Goal: Task Accomplishment & Management: Use online tool/utility

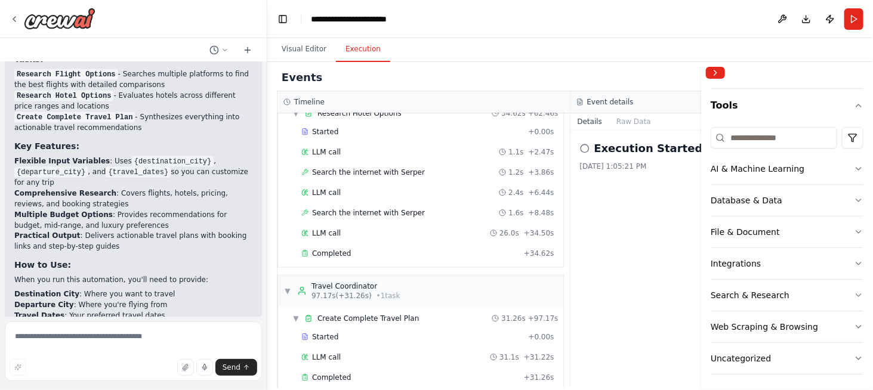
scroll to position [1037, 0]
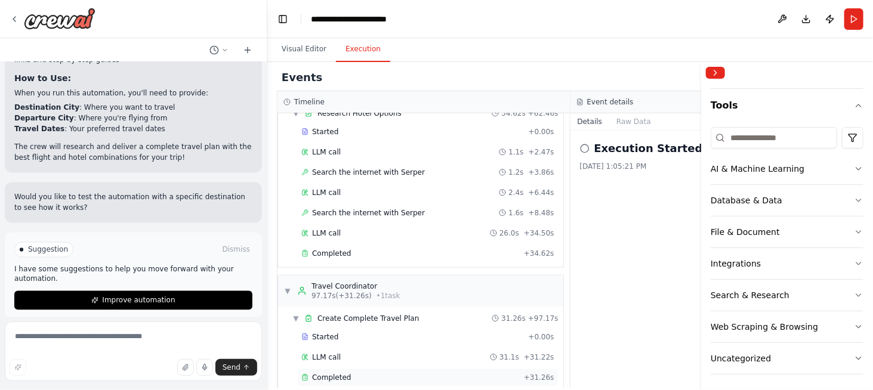
click at [327, 373] on span "Completed" at bounding box center [331, 378] width 39 height 10
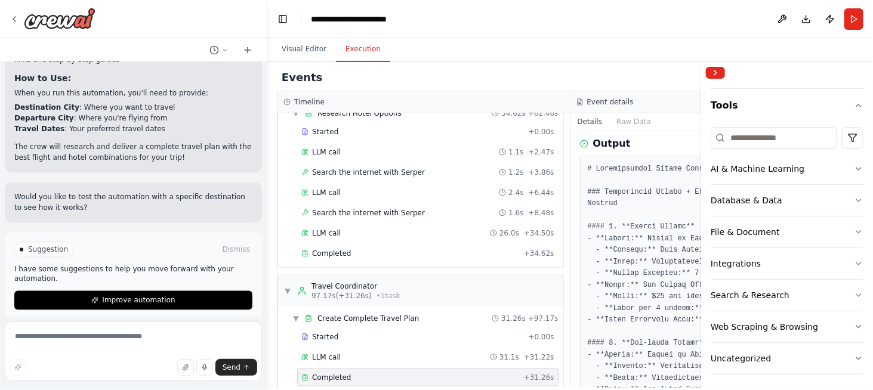
scroll to position [172, 0]
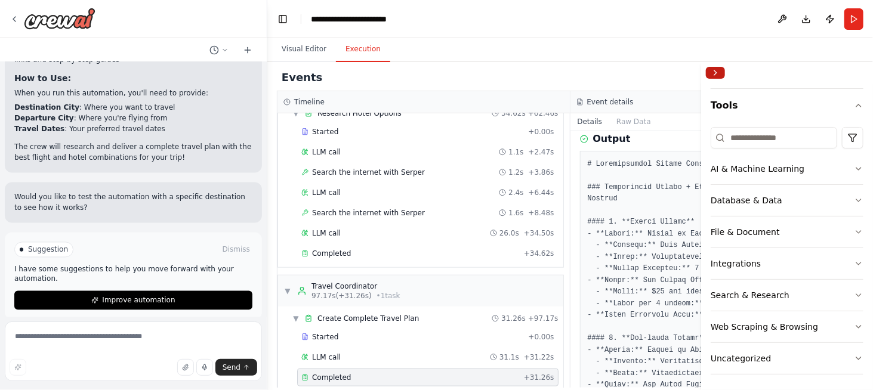
click at [713, 75] on button "Collapse right sidebar" at bounding box center [715, 73] width 19 height 12
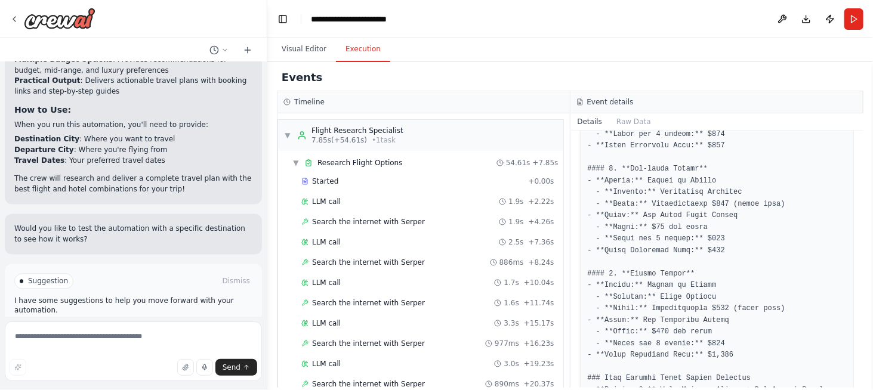
scroll to position [1037, 0]
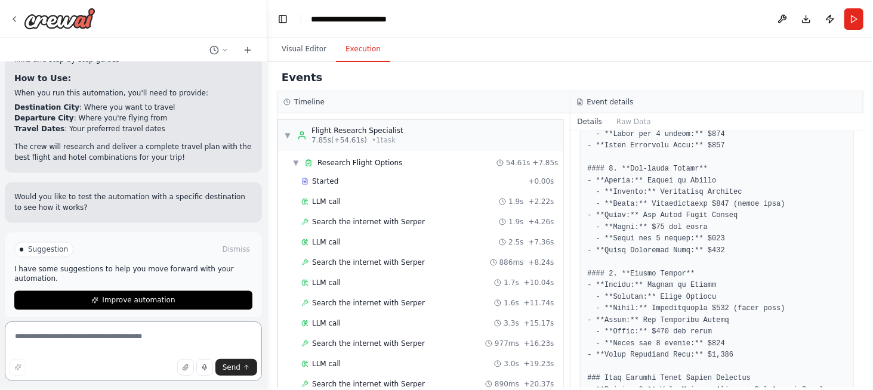
click at [72, 339] on textarea at bounding box center [133, 351] width 257 height 60
type textarea "**********"
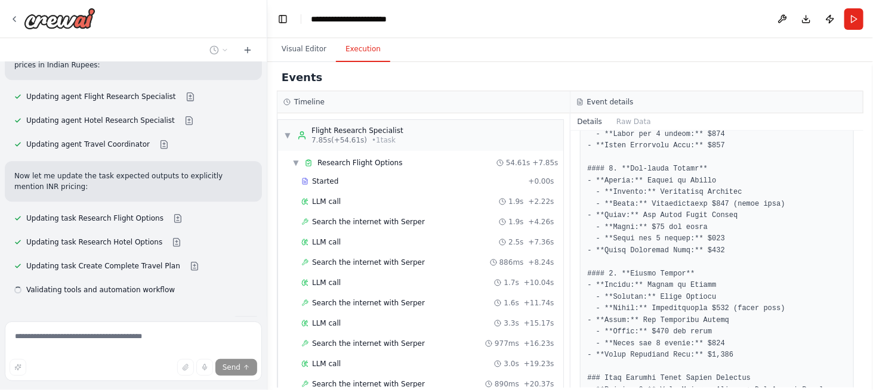
scroll to position [1414, 0]
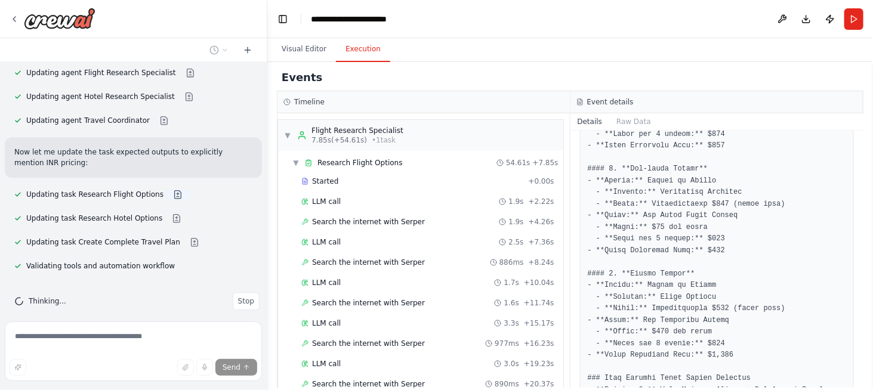
click at [166, 190] on button at bounding box center [178, 195] width 24 height 10
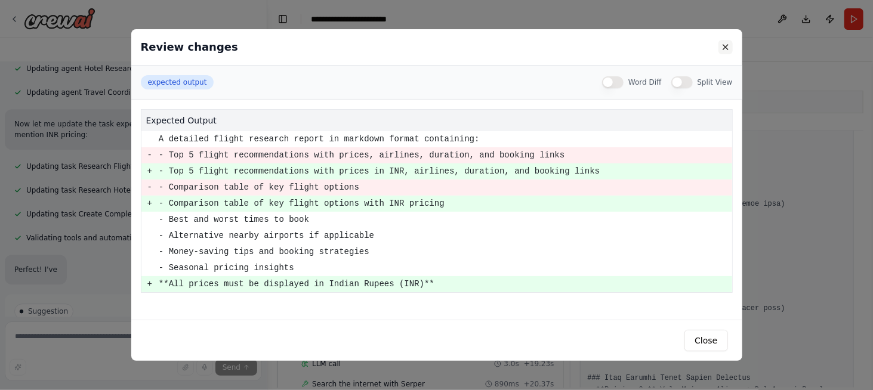
scroll to position [1442, 0]
click at [724, 50] on button at bounding box center [725, 47] width 14 height 14
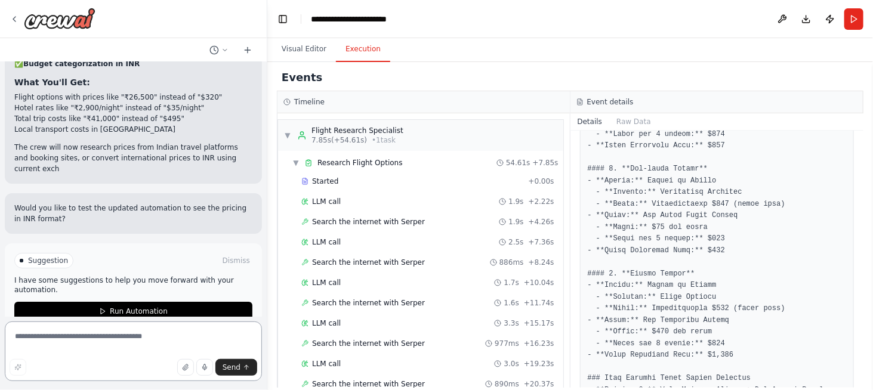
scroll to position [1847, 0]
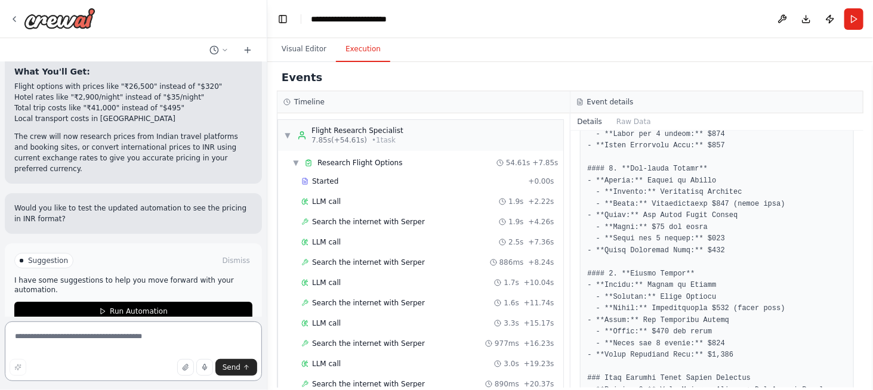
click at [48, 338] on textarea at bounding box center [133, 351] width 257 height 60
type textarea "*****"
type textarea "**********"
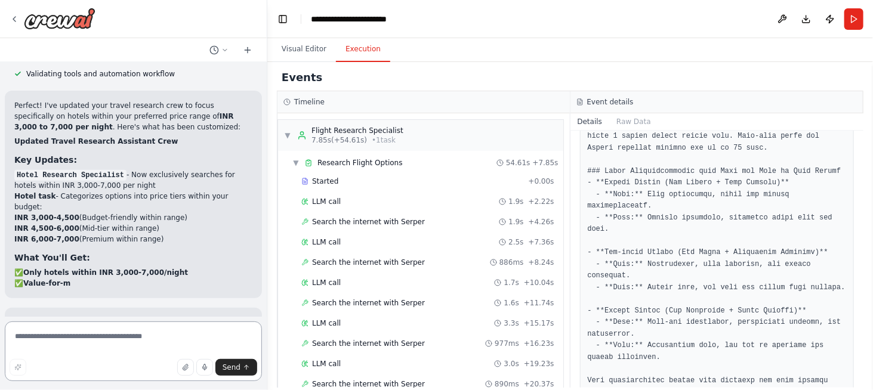
scroll to position [2230, 0]
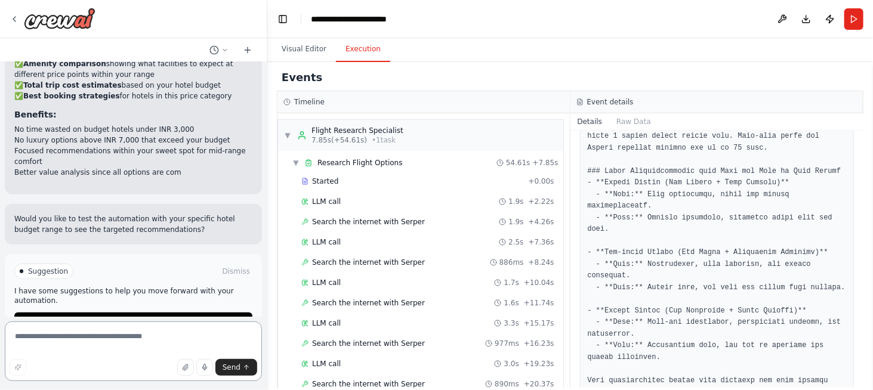
click at [57, 341] on textarea at bounding box center [133, 351] width 257 height 60
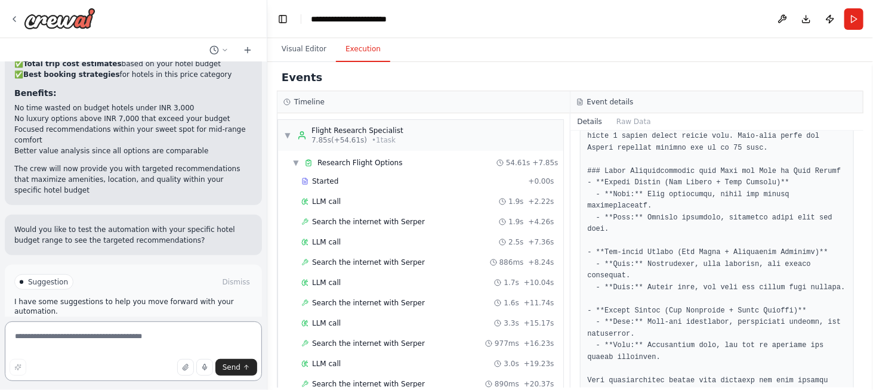
scroll to position [2493, 0]
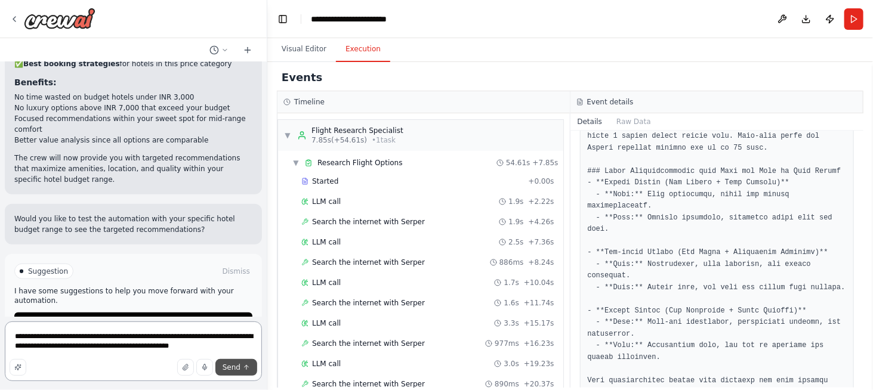
type textarea "**********"
click at [233, 375] on button "Send" at bounding box center [236, 367] width 42 height 17
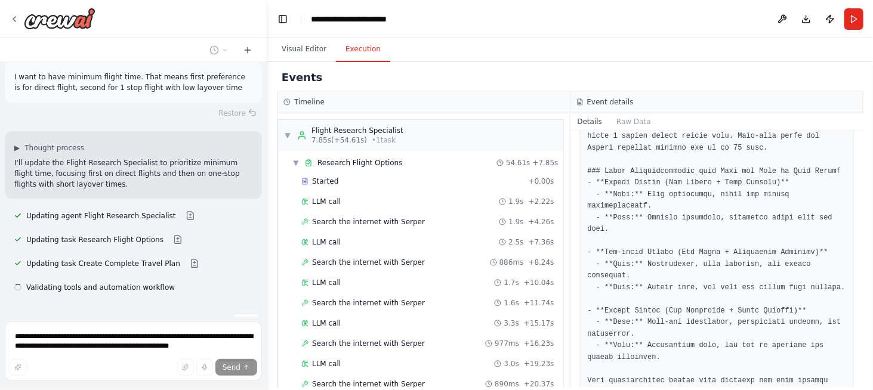
scroll to position [2685, 0]
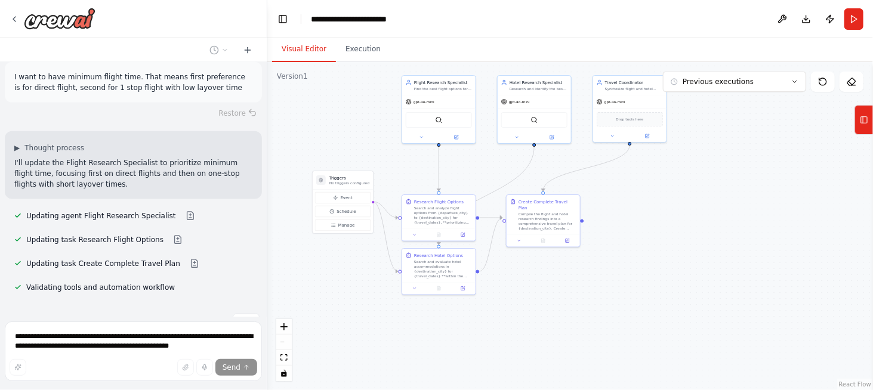
click at [295, 53] on button "Visual Editor" at bounding box center [304, 49] width 64 height 25
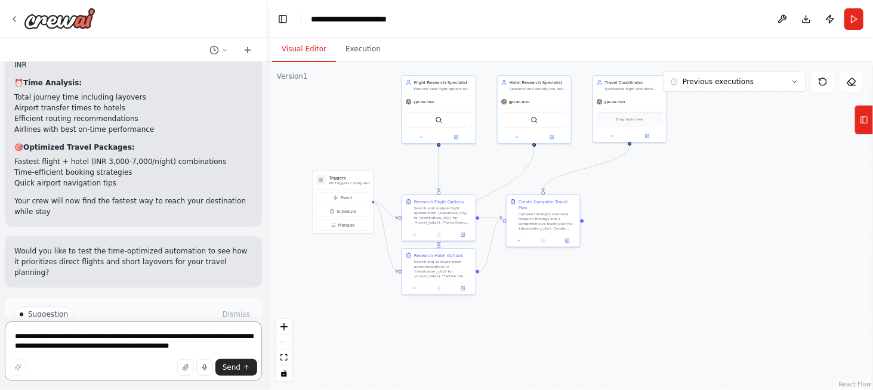
scroll to position [3222, 0]
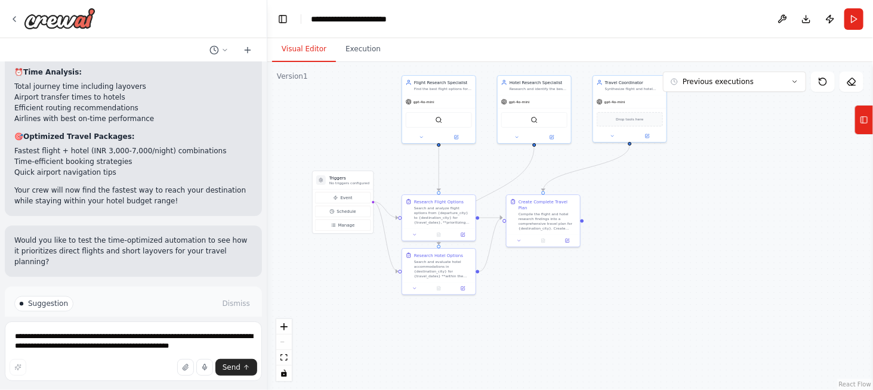
click at [137, 350] on span "Run Automation" at bounding box center [139, 355] width 58 height 10
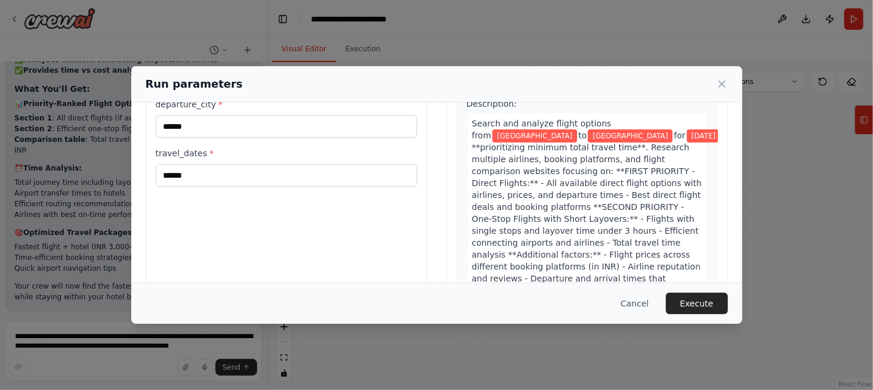
scroll to position [70, 0]
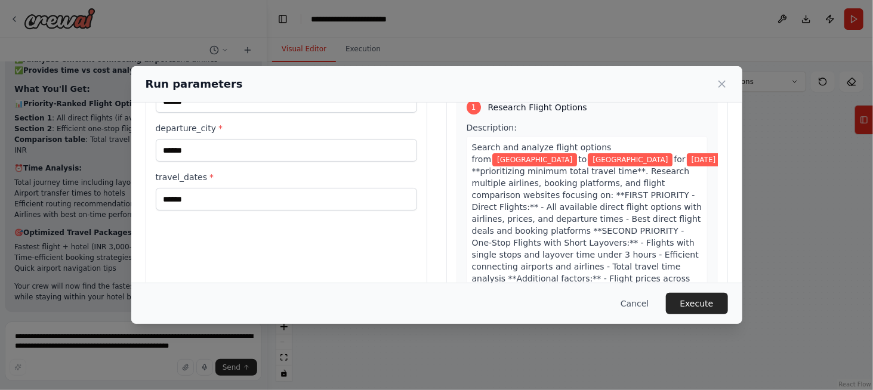
drag, startPoint x: 629, startPoint y: 303, endPoint x: 523, endPoint y: 321, distance: 108.4
click at [627, 303] on button "Cancel" at bounding box center [634, 303] width 47 height 21
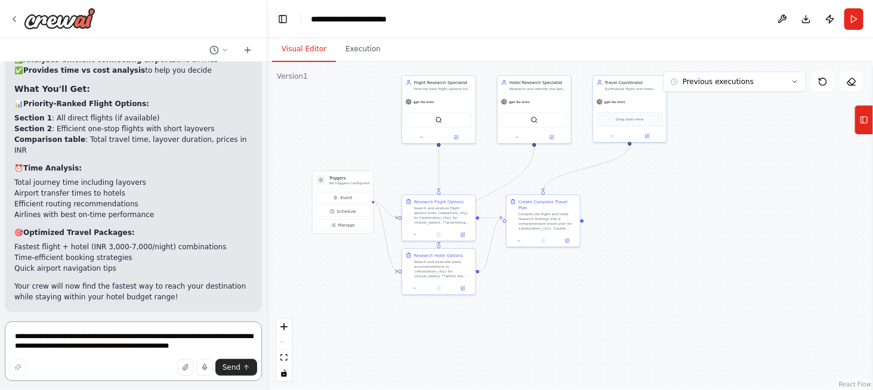
click at [42, 332] on textarea "**********" at bounding box center [133, 351] width 257 height 60
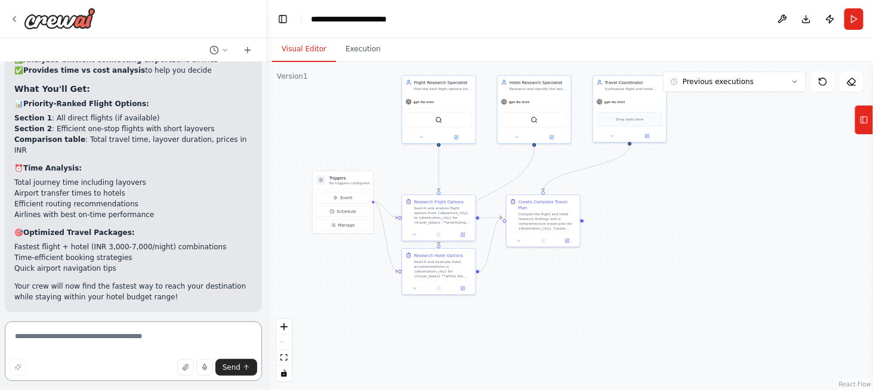
type textarea "*"
type textarea "**********"
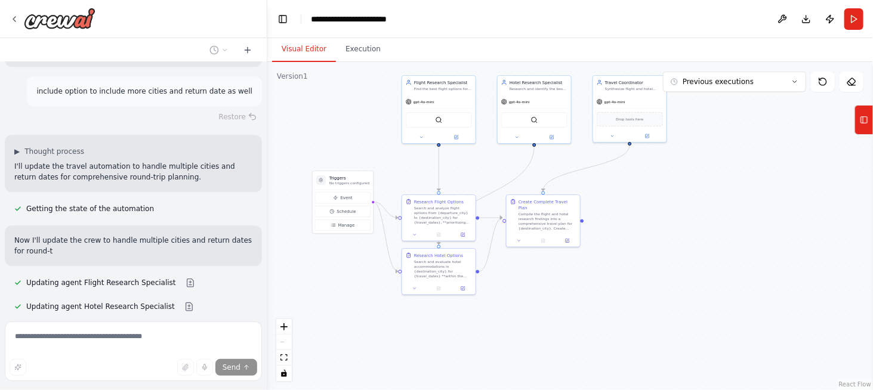
scroll to position [3443, 0]
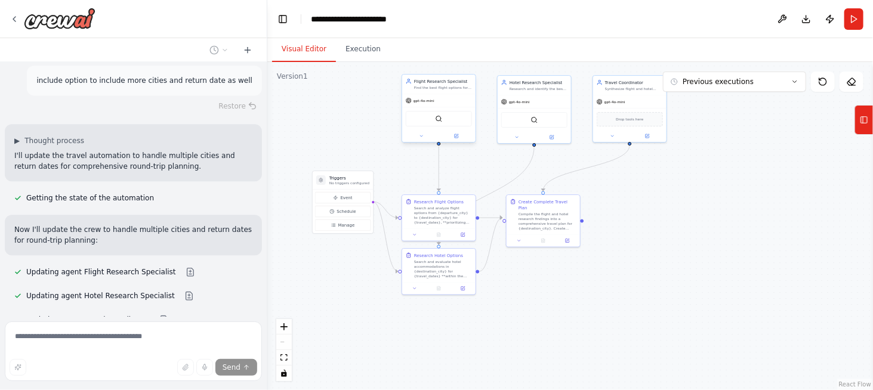
click at [423, 104] on div "gpt-4o-mini" at bounding box center [438, 100] width 73 height 13
click at [412, 103] on div "gpt-4o-mini" at bounding box center [438, 100] width 73 height 13
click at [409, 108] on div "gpt-4o-mini" at bounding box center [432, 106] width 73 height 13
click at [412, 144] on button at bounding box center [415, 141] width 34 height 7
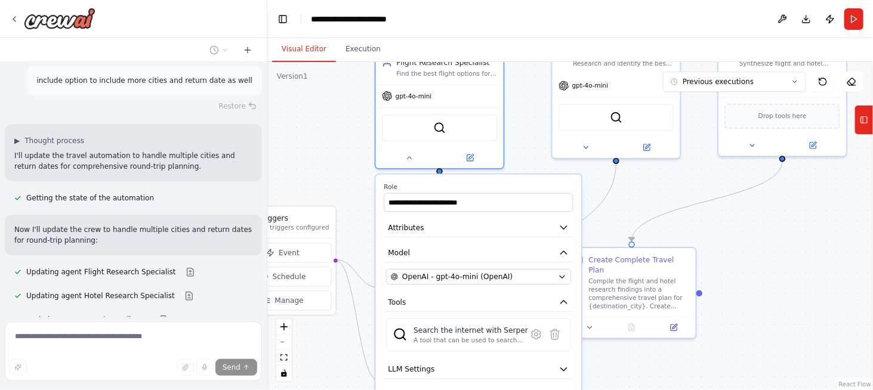
drag, startPoint x: 762, startPoint y: 199, endPoint x: 800, endPoint y: 289, distance: 98.1
click at [805, 296] on div ".deletable-edge-delete-btn { width: 20px; height: 20px; border: 0px solid #ffff…" at bounding box center [569, 226] width 605 height 328
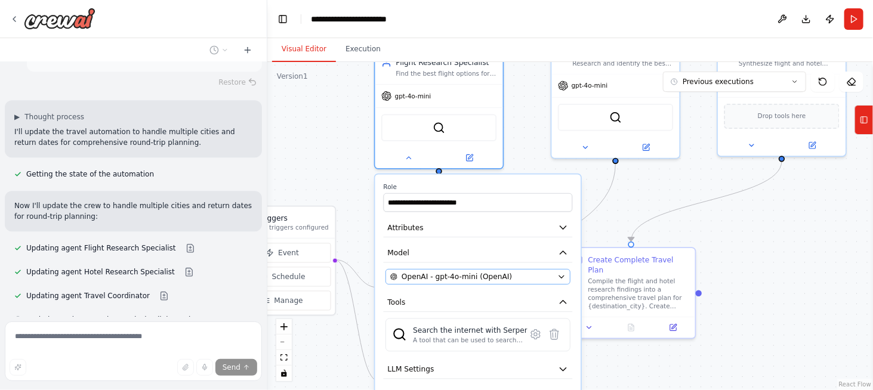
scroll to position [3467, 0]
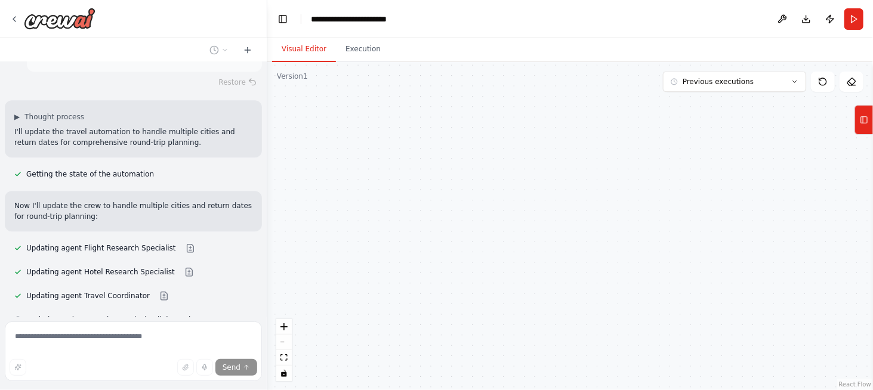
click at [519, 279] on div "OpenAI - gpt-4o-mini (OpenAI)" at bounding box center [471, 276] width 163 height 10
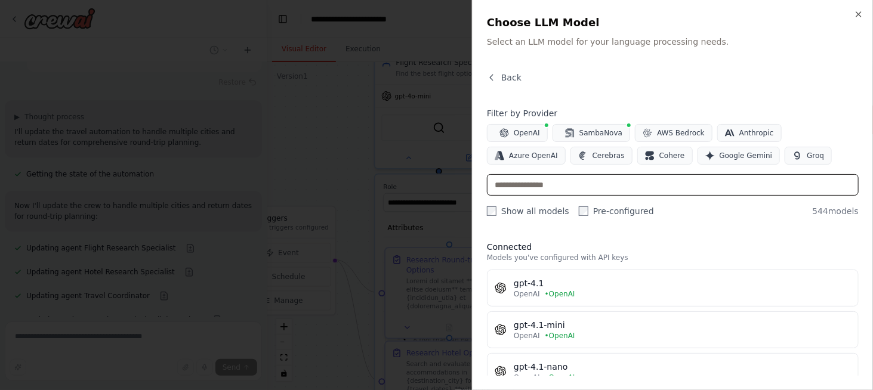
click at [545, 188] on input "text" at bounding box center [673, 184] width 372 height 21
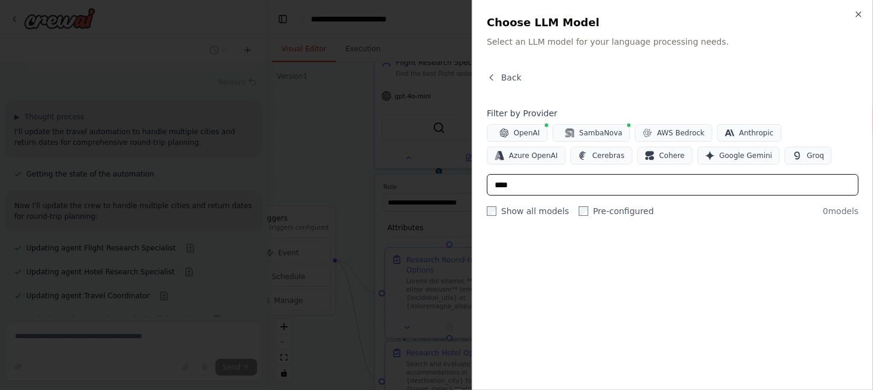
type input "*****"
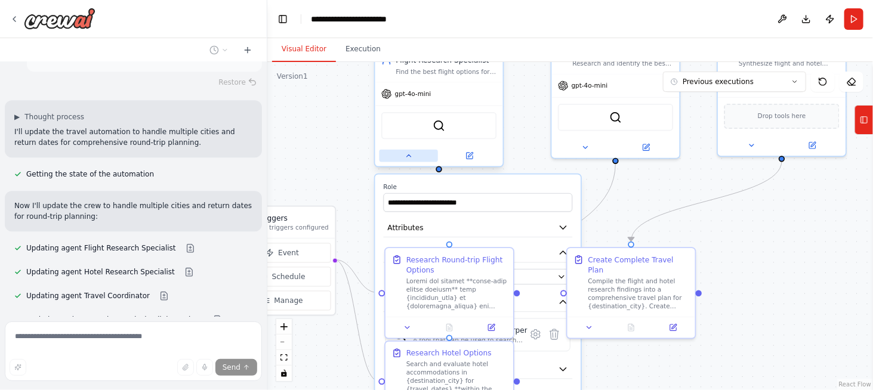
click at [406, 158] on icon at bounding box center [408, 156] width 8 height 8
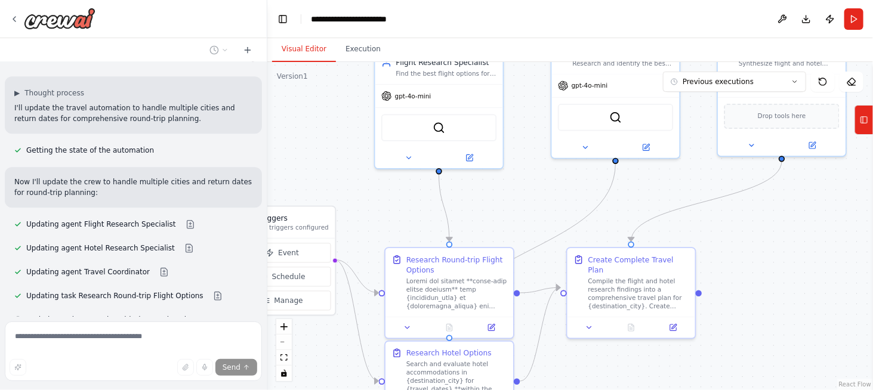
scroll to position [3491, 0]
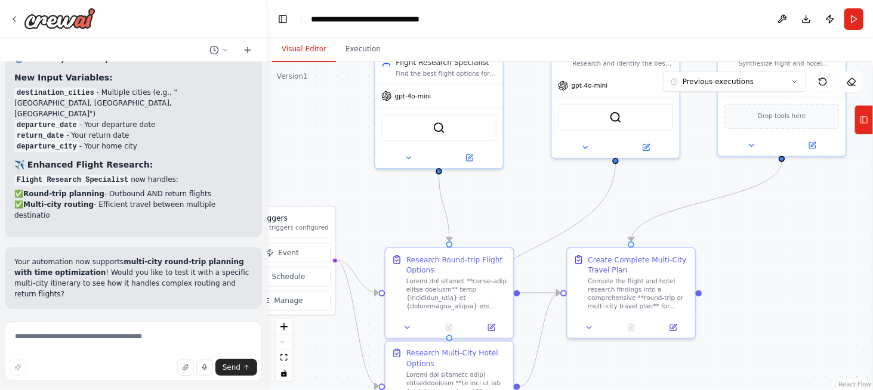
click at [111, 377] on button "Run Automation" at bounding box center [133, 386] width 238 height 19
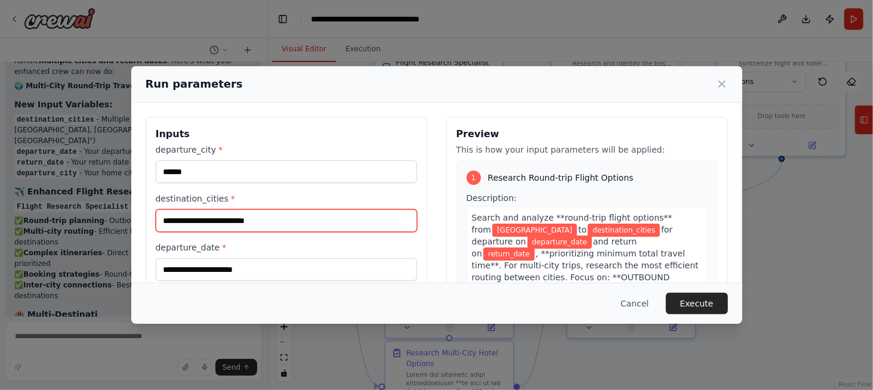
click at [208, 211] on input "destination_cities *" at bounding box center [286, 220] width 261 height 23
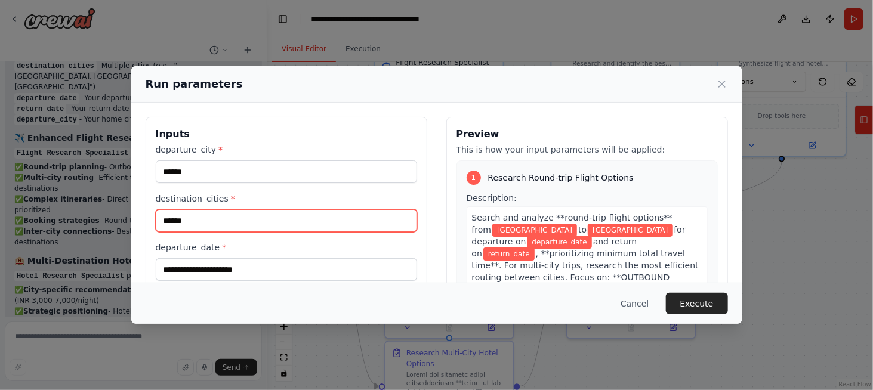
type input "******"
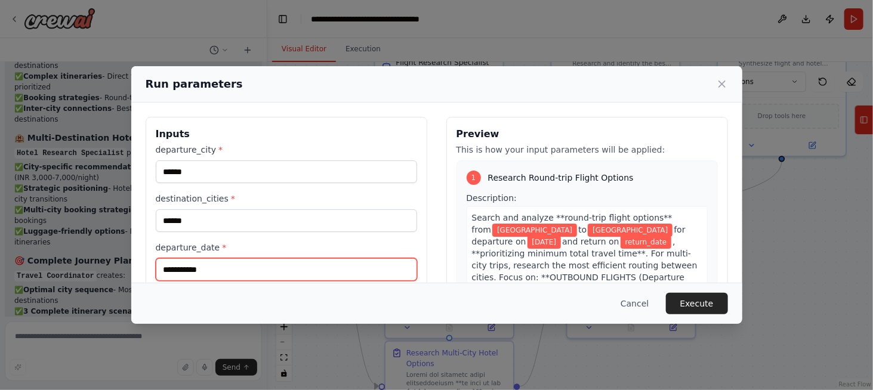
type input "**********"
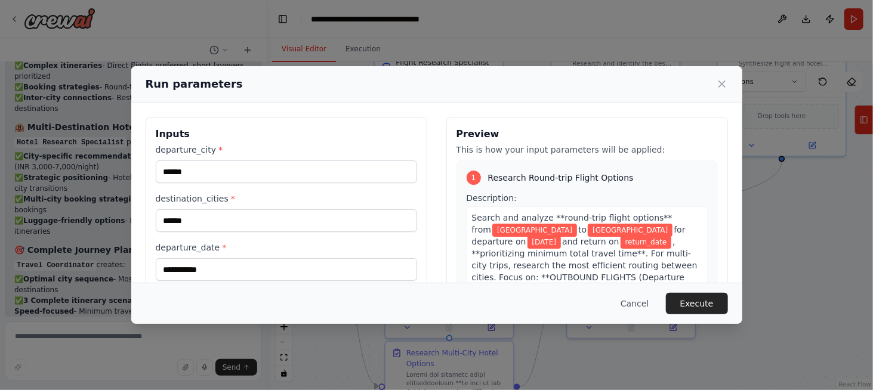
scroll to position [123, 0]
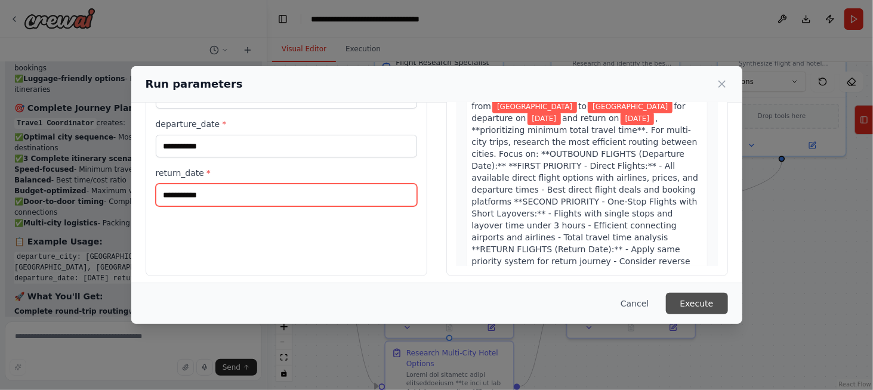
type input "**********"
click at [702, 302] on button "Execute" at bounding box center [697, 303] width 62 height 21
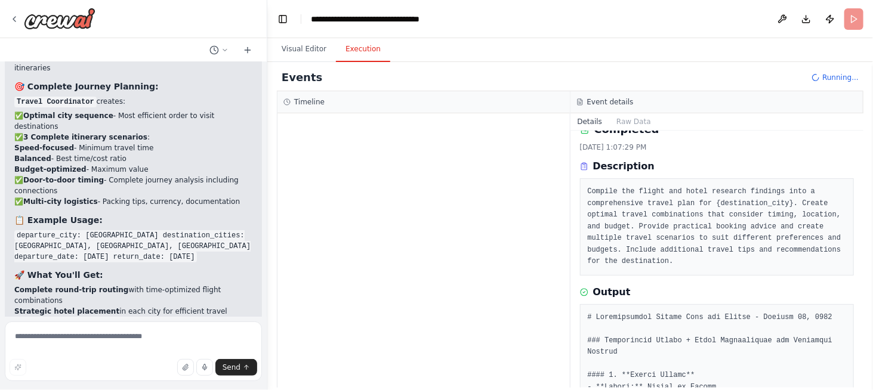
scroll to position [0, 0]
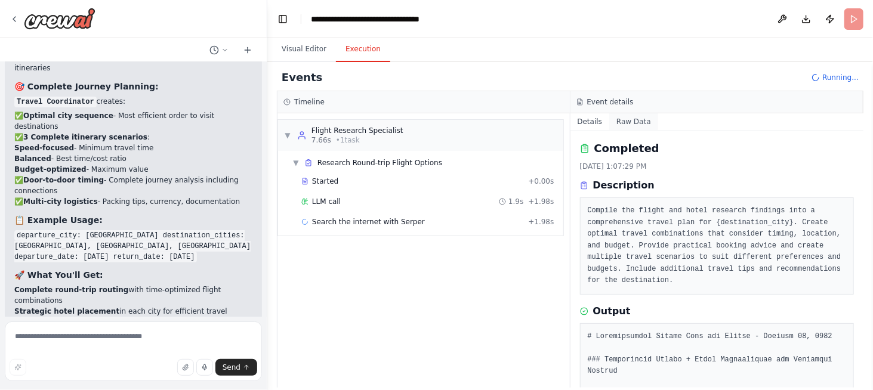
click at [628, 119] on button "Raw Data" at bounding box center [633, 121] width 49 height 17
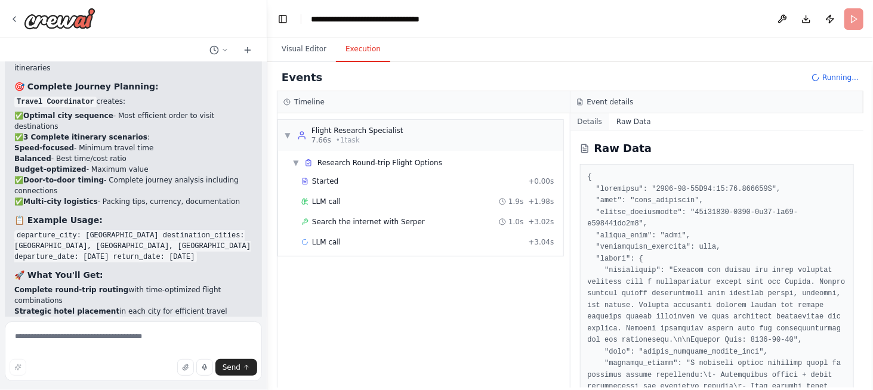
click at [593, 122] on button "Details" at bounding box center [589, 121] width 39 height 17
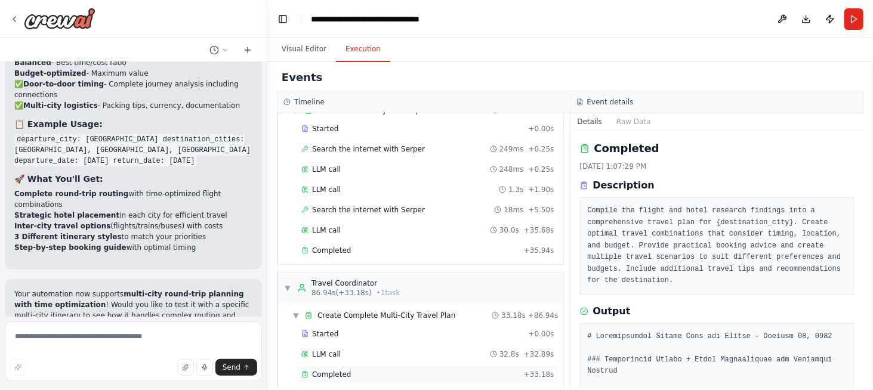
click at [329, 370] on span "Completed" at bounding box center [331, 375] width 39 height 10
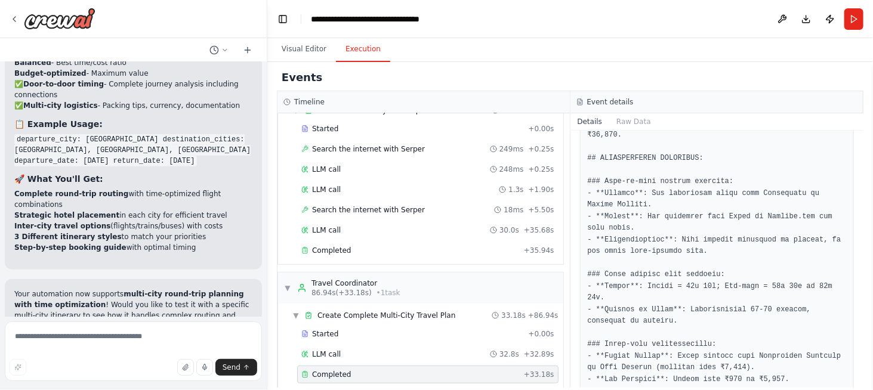
scroll to position [1133, 0]
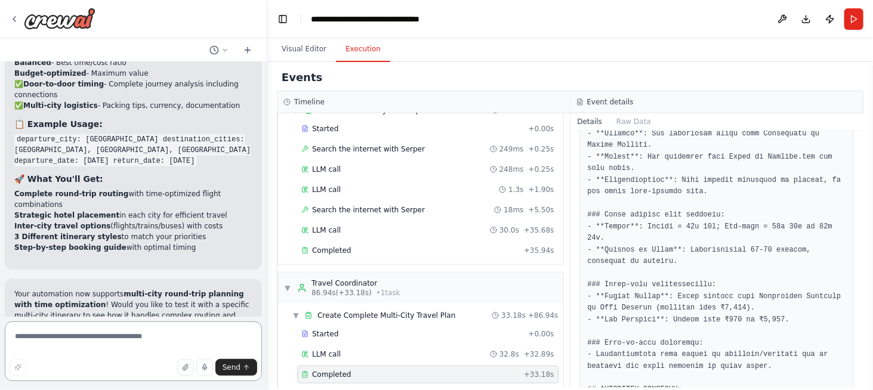
click at [60, 335] on textarea at bounding box center [133, 351] width 257 height 60
type textarea "**********"
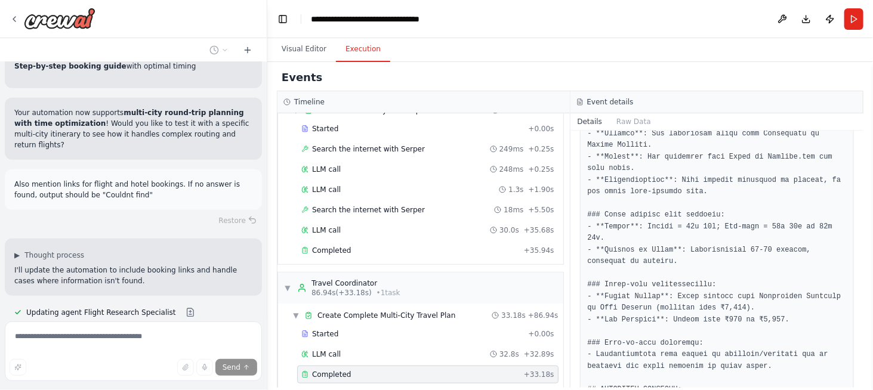
scroll to position [4491, 0]
click at [454, 370] on div "Completed" at bounding box center [410, 375] width 218 height 10
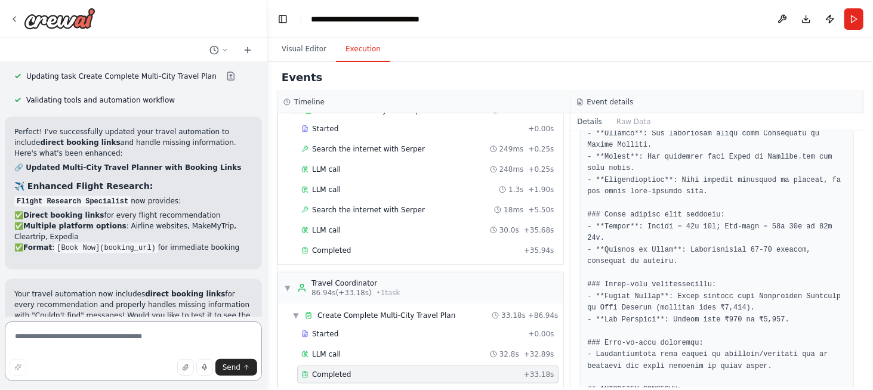
scroll to position [4834, 0]
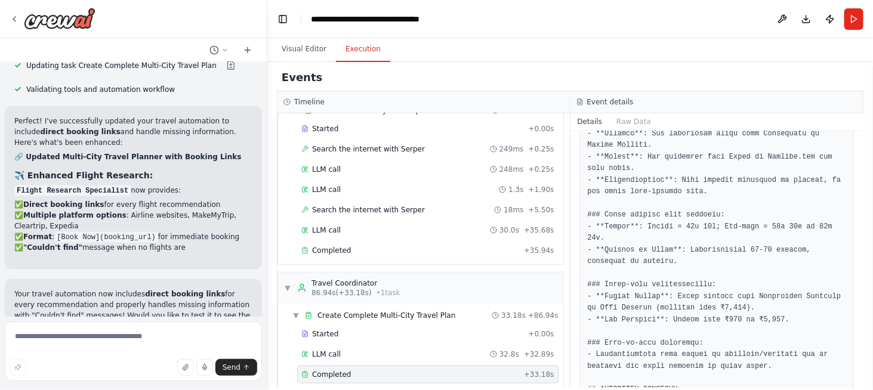
click at [341, 370] on span "Completed" at bounding box center [331, 375] width 39 height 10
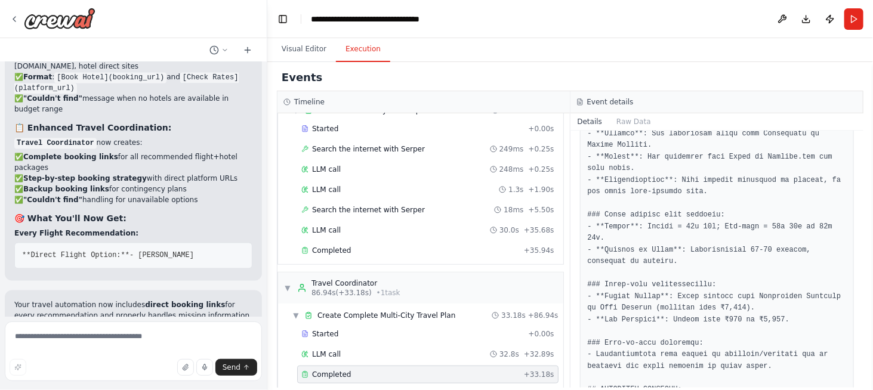
scroll to position [5106, 0]
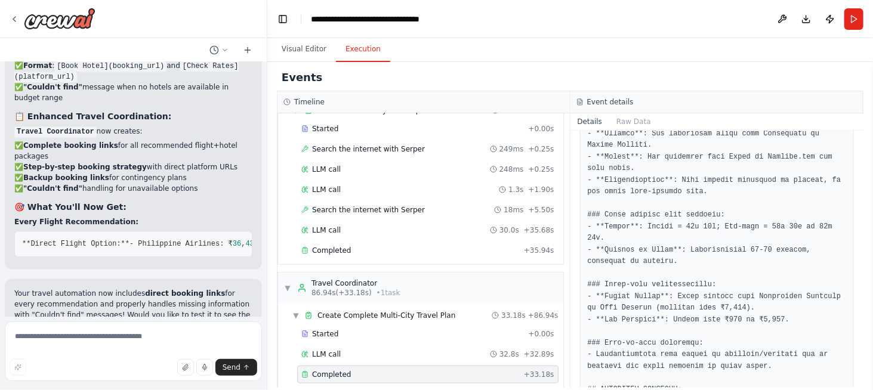
click at [323, 366] on div "Completed + 33.18s" at bounding box center [427, 375] width 261 height 18
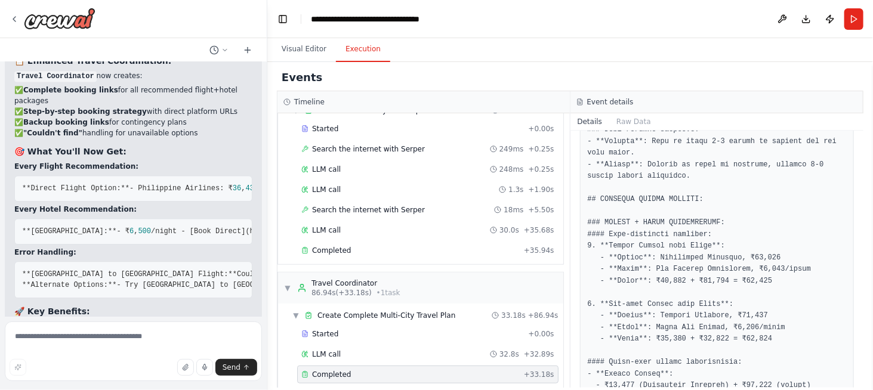
scroll to position [0, 0]
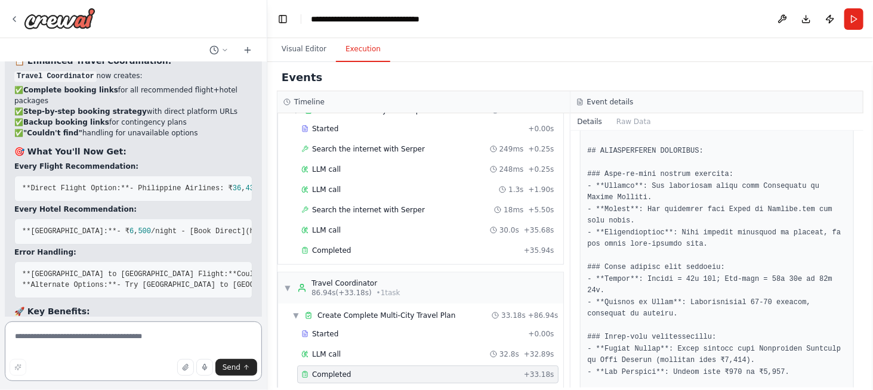
click at [75, 339] on textarea at bounding box center [133, 351] width 257 height 60
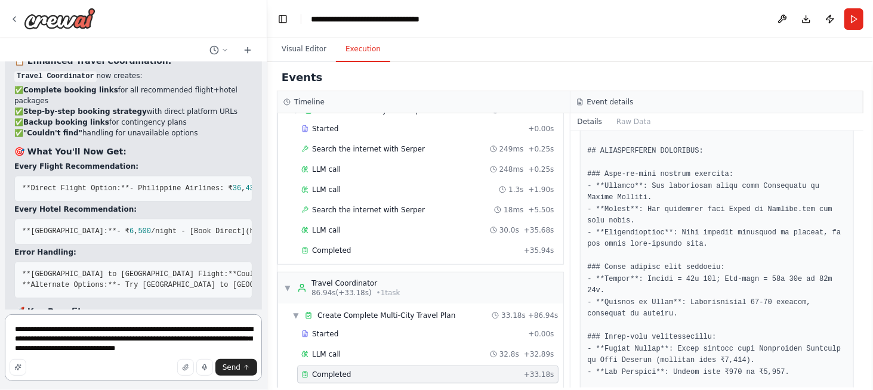
type textarea "**********"
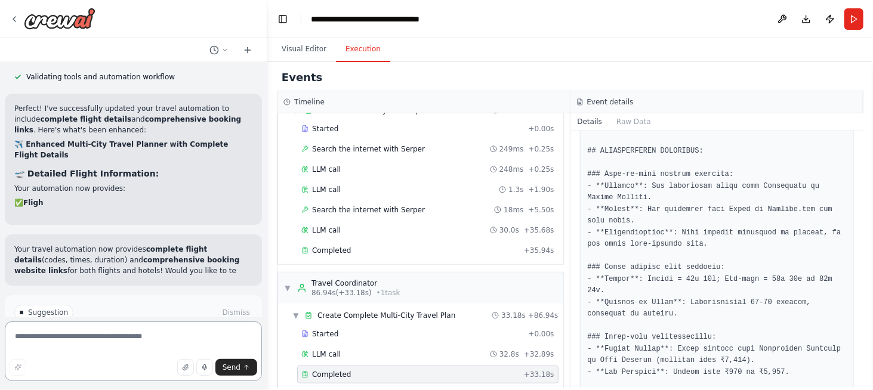
scroll to position [5830, 0]
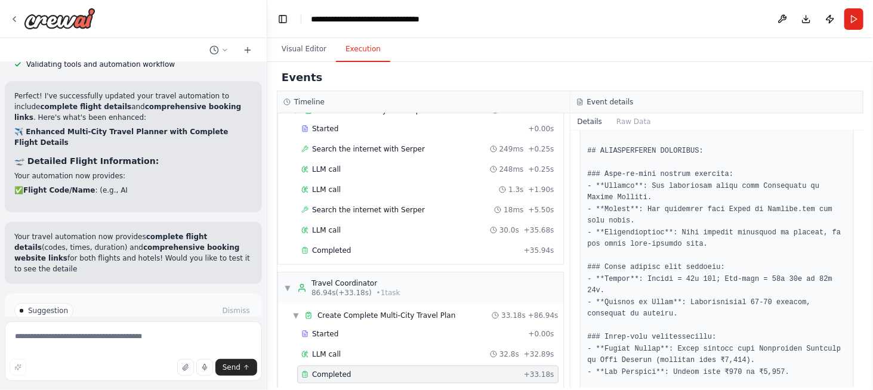
click at [110, 357] on span "Run Automation" at bounding box center [139, 362] width 58 height 10
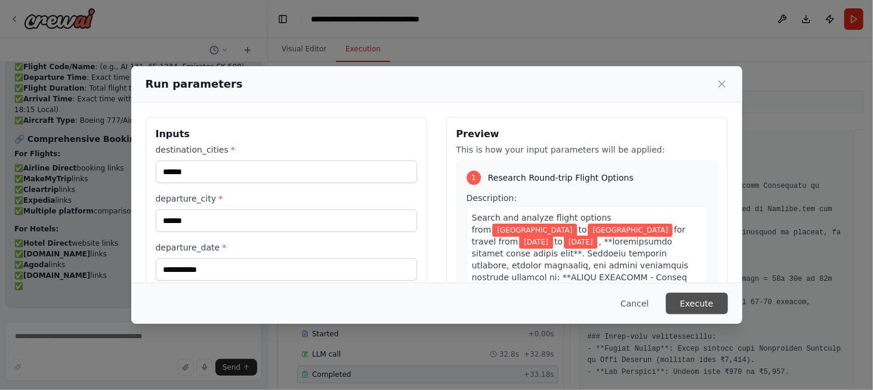
scroll to position [5964, 0]
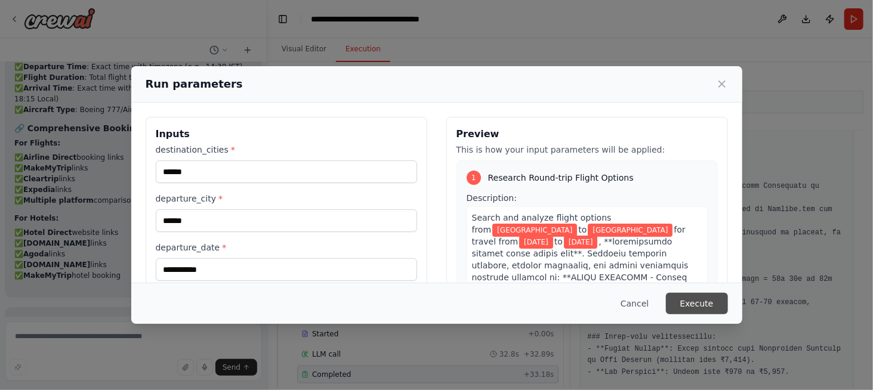
click at [694, 303] on button "Execute" at bounding box center [697, 303] width 62 height 21
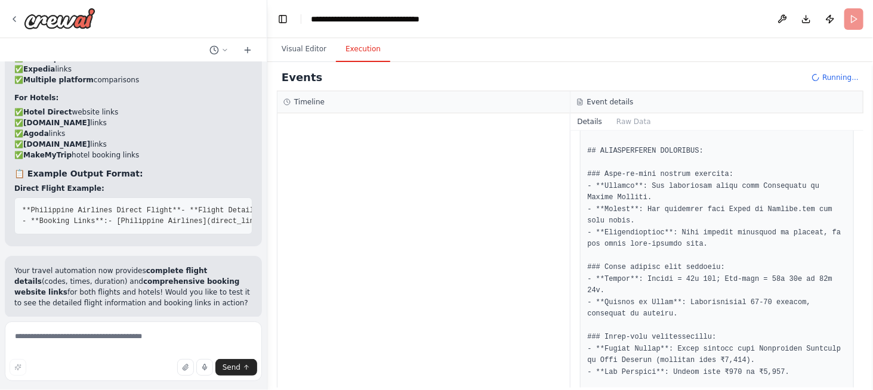
scroll to position [6095, 0]
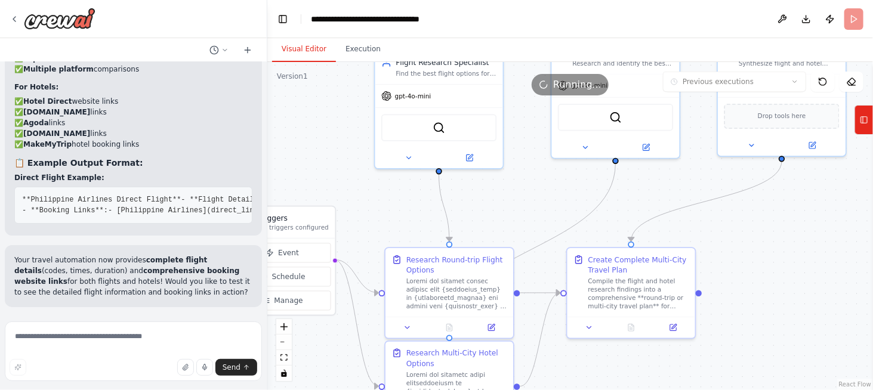
click at [298, 50] on button "Visual Editor" at bounding box center [304, 49] width 64 height 25
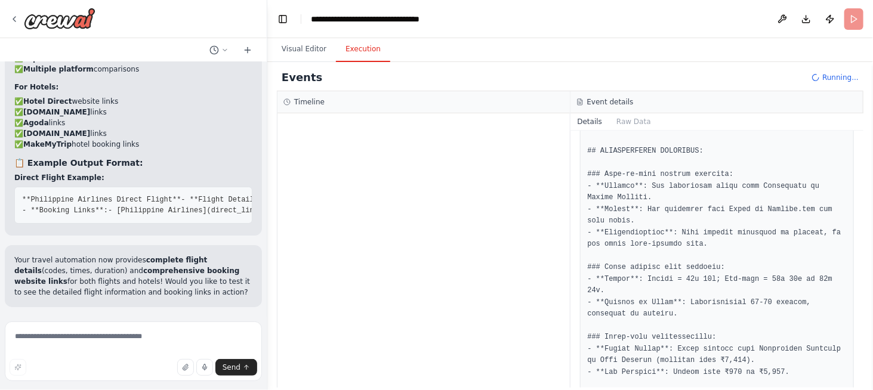
click at [351, 48] on button "Execution" at bounding box center [363, 49] width 54 height 25
click at [318, 98] on h3 "Timeline" at bounding box center [309, 102] width 30 height 10
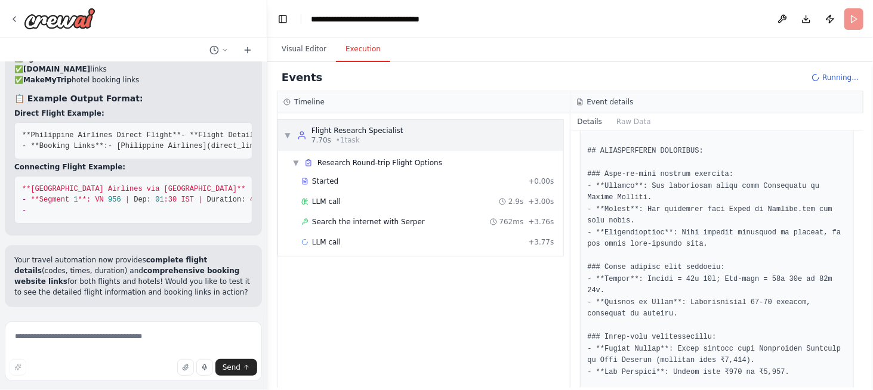
scroll to position [6189, 0]
click at [324, 178] on span "Started" at bounding box center [325, 182] width 26 height 10
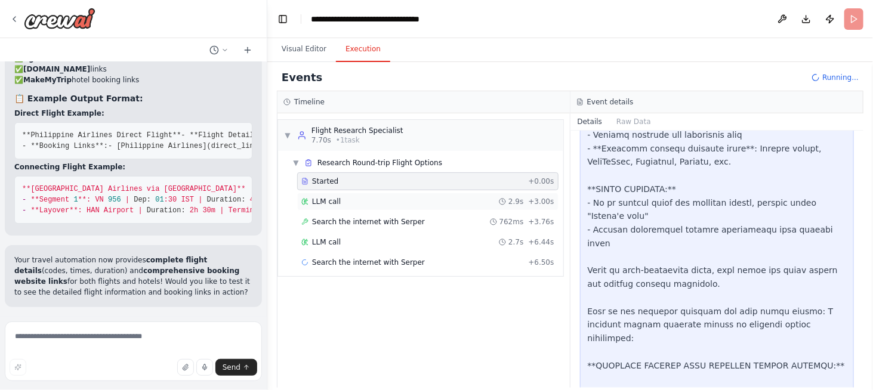
click at [327, 198] on span "LLM call" at bounding box center [326, 202] width 29 height 10
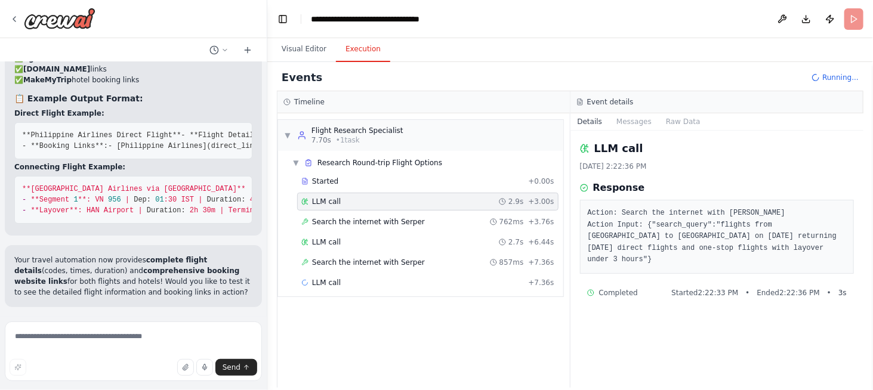
scroll to position [6200, 0]
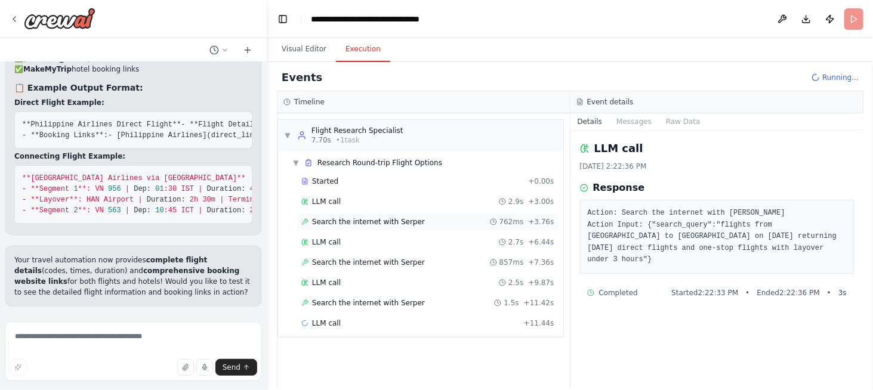
click at [332, 217] on span "Search the internet with Serper" at bounding box center [368, 222] width 113 height 10
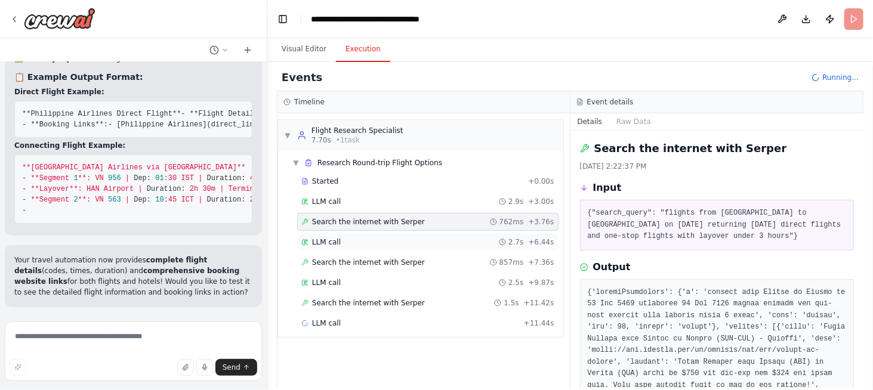
scroll to position [6211, 0]
click at [315, 239] on span "LLM call" at bounding box center [326, 242] width 29 height 10
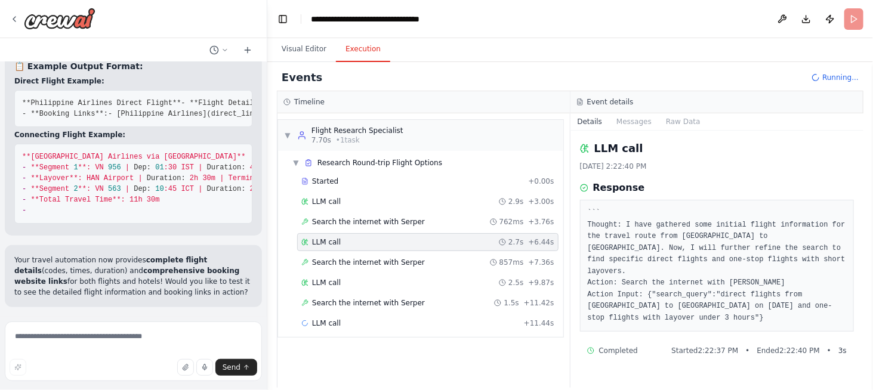
scroll to position [6222, 0]
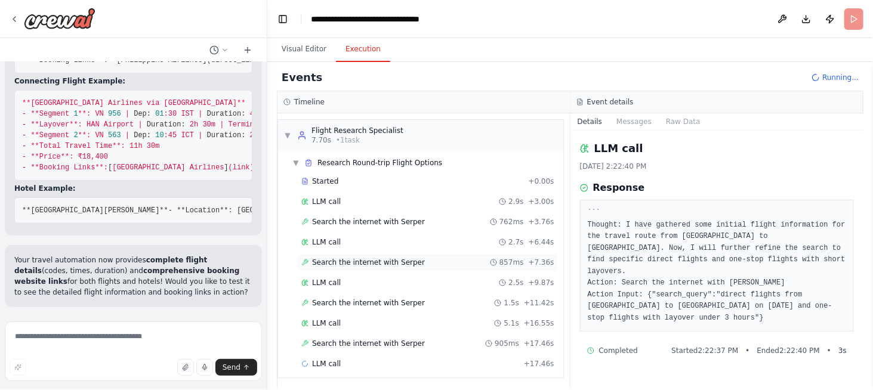
click at [337, 253] on div "Search the internet with Serper 857ms + 7.36s" at bounding box center [427, 262] width 261 height 18
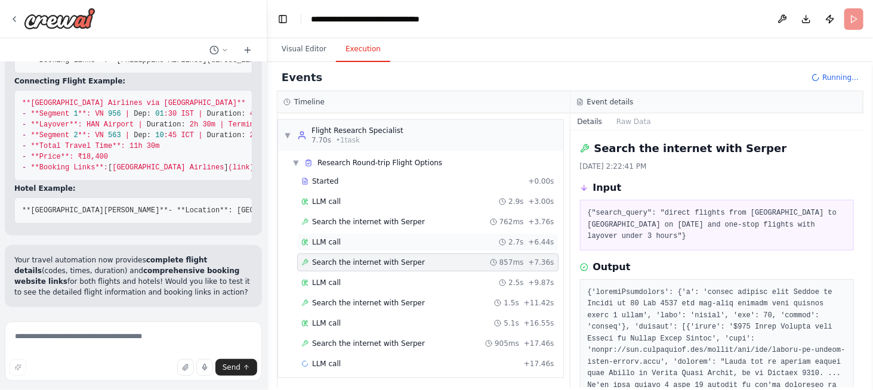
click at [339, 242] on div "LLM call 2.7s + 6.44s" at bounding box center [427, 242] width 253 height 10
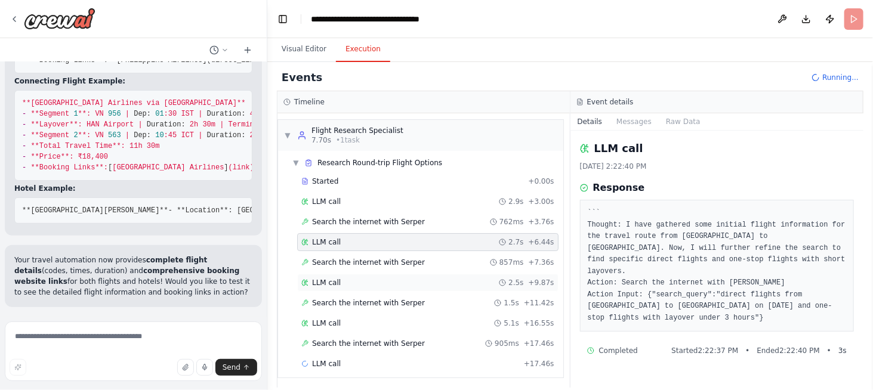
click at [333, 285] on div "LLM call 2.5s + 9.87s" at bounding box center [427, 283] width 261 height 18
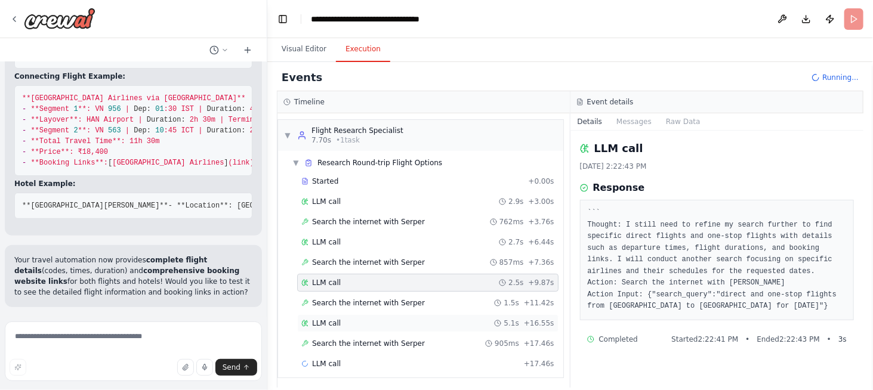
scroll to position [6401, 0]
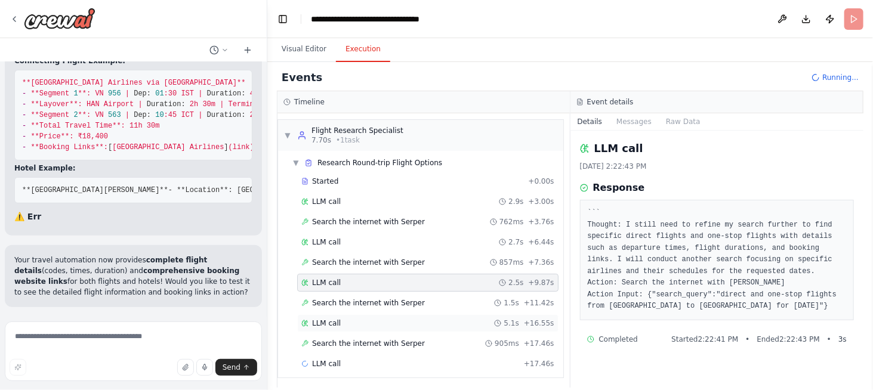
click at [332, 319] on span "LLM call" at bounding box center [326, 324] width 29 height 10
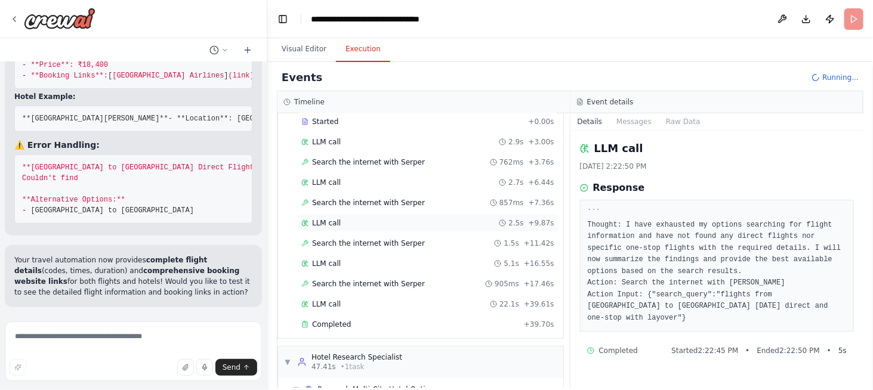
scroll to position [119, 0]
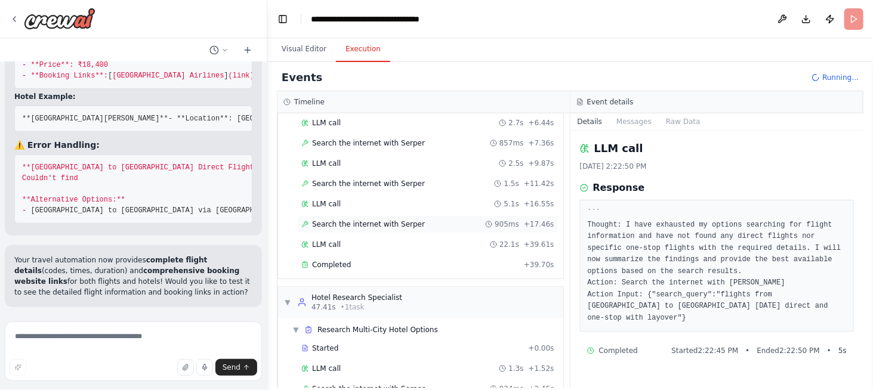
click at [340, 221] on span "Search the internet with Serper" at bounding box center [368, 224] width 113 height 10
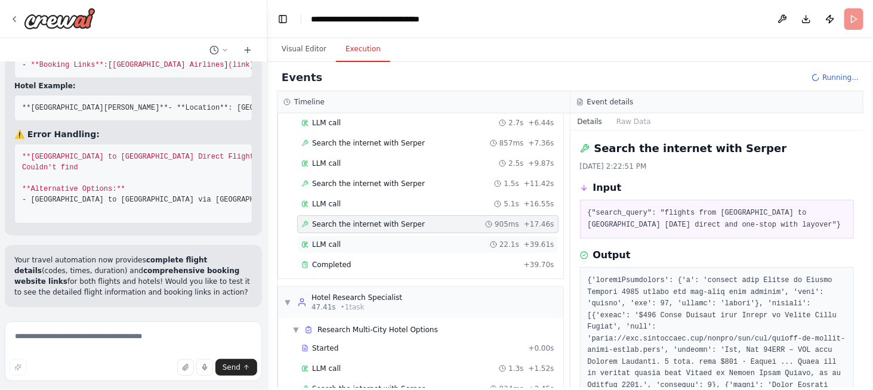
scroll to position [6482, 0]
click at [338, 240] on div "LLM call 22.1s + 39.61s" at bounding box center [427, 245] width 253 height 10
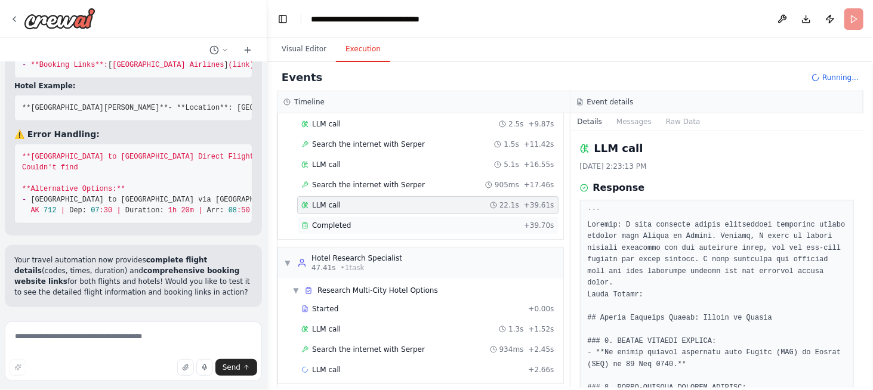
scroll to position [6491, 0]
click at [345, 221] on span "Completed" at bounding box center [331, 226] width 39 height 10
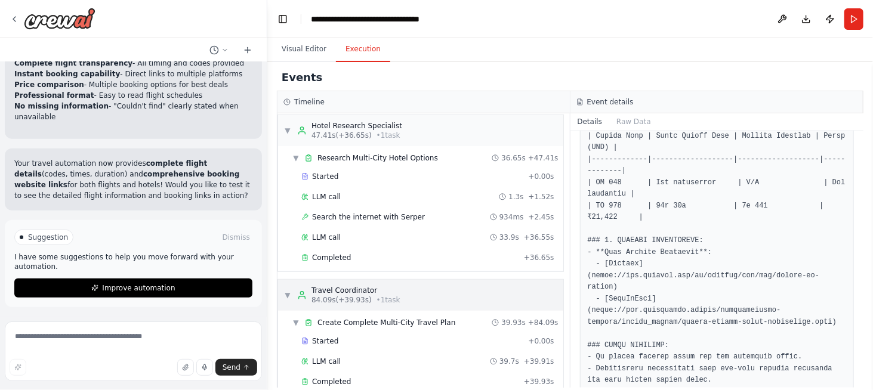
scroll to position [301, 0]
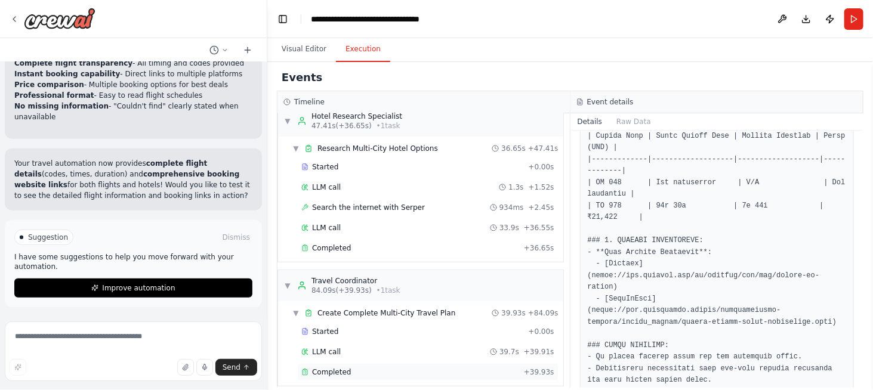
click at [332, 367] on span "Completed" at bounding box center [331, 372] width 39 height 10
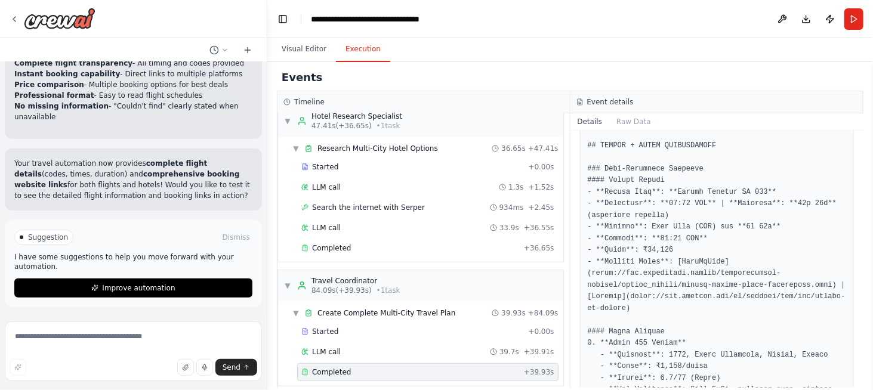
scroll to position [477, 0]
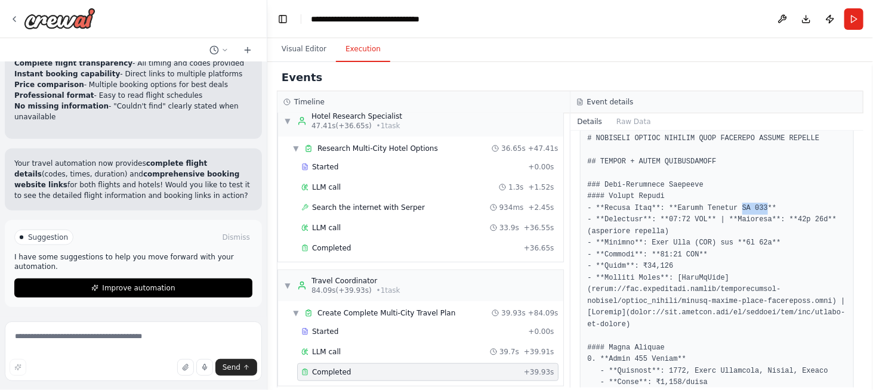
drag, startPoint x: 729, startPoint y: 208, endPoint x: 752, endPoint y: 206, distance: 22.7
copy pre "CX 712"
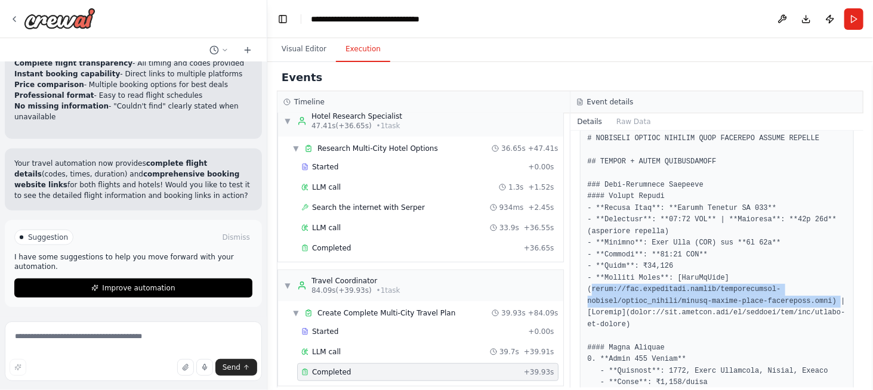
drag, startPoint x: 591, startPoint y: 289, endPoint x: 818, endPoint y: 298, distance: 227.4
copy pre "https://www.makemytrip.global/international-flights/united_states/mumbai-manila…"
drag, startPoint x: 591, startPoint y: 289, endPoint x: 809, endPoint y: 291, distance: 217.7
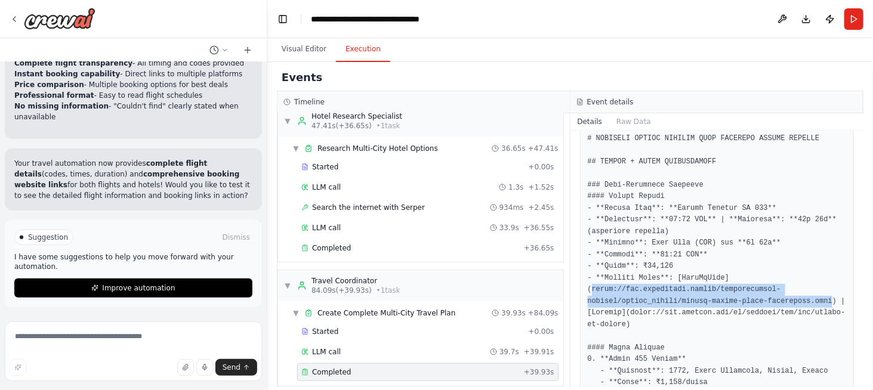
copy pre "https://www.makemytrip.global/international-flights/united_states/mumbai-manila…"
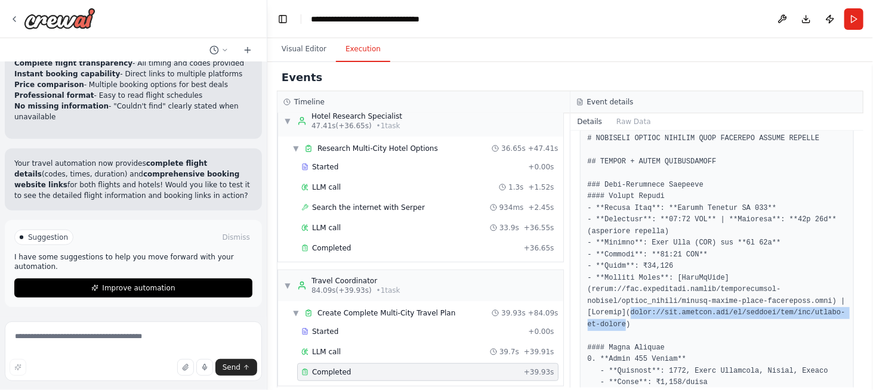
drag, startPoint x: 626, startPoint y: 311, endPoint x: 610, endPoint y: 325, distance: 22.0
copy pre "https://www.expedia.com/lp/flights/bom/mnl/mumbai-to-manila"
click at [296, 53] on button "Visual Editor" at bounding box center [304, 49] width 64 height 25
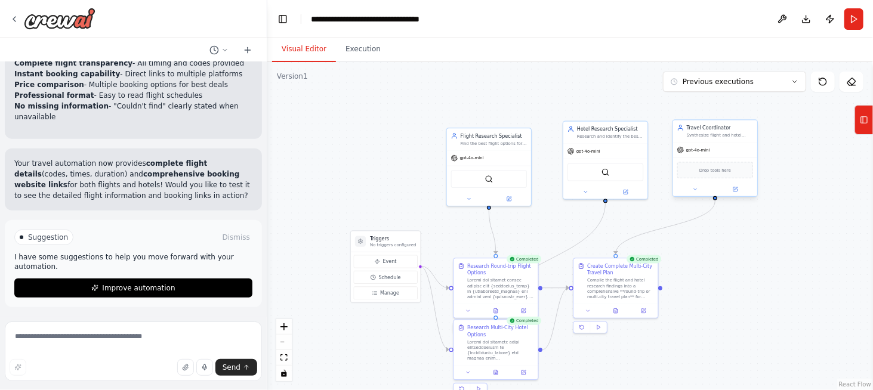
click at [714, 135] on div "Synthesize flight and hotel research findings to create comprehensive **round-t…" at bounding box center [720, 134] width 66 height 5
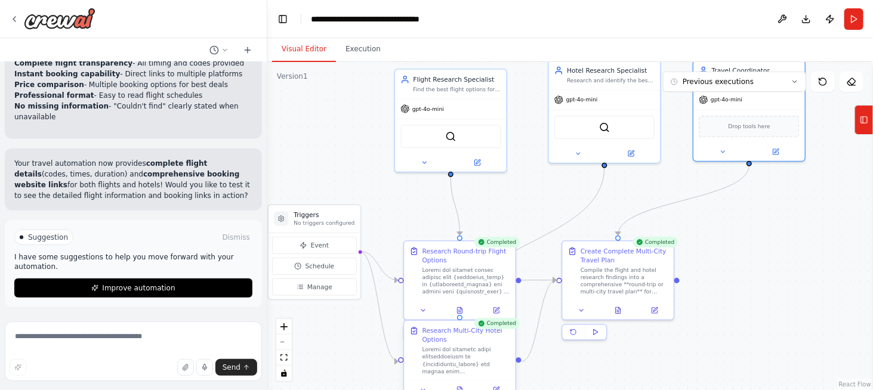
click at [416, 351] on div "Research Multi-City Hotel Options" at bounding box center [459, 350] width 100 height 49
click at [595, 84] on div "Hotel Research Specialist Research and identify the best hotel accommodation op…" at bounding box center [604, 72] width 111 height 29
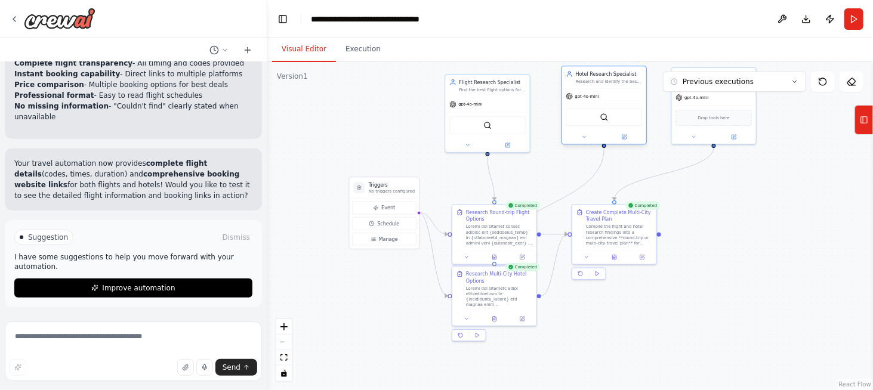
drag, startPoint x: 602, startPoint y: 91, endPoint x: 583, endPoint y: 96, distance: 19.8
click at [583, 96] on span "gpt-4o-mini" at bounding box center [587, 96] width 24 height 5
click at [583, 85] on div "Hotel Research Specialist Research and identify the best hotel accommodation op…" at bounding box center [604, 77] width 84 height 22
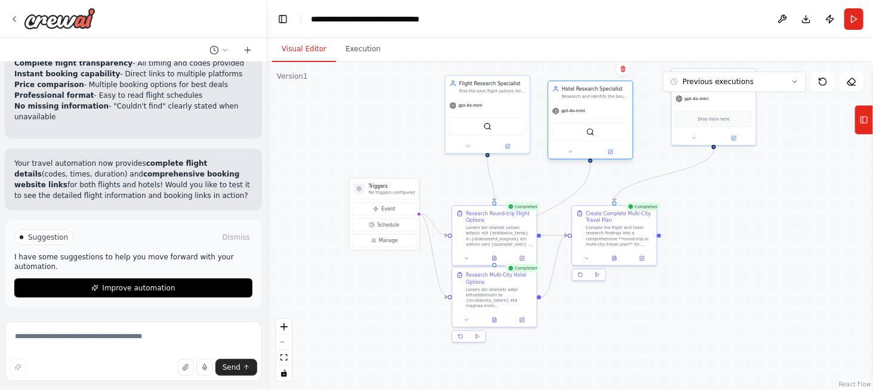
drag, startPoint x: 585, startPoint y: 76, endPoint x: 592, endPoint y: 89, distance: 14.4
click at [571, 100] on div "Hotel Research Specialist Research and identify the best hotel accommodation op…" at bounding box center [590, 92] width 84 height 22
drag, startPoint x: 622, startPoint y: 67, endPoint x: 618, endPoint y: 76, distance: 10.2
click at [623, 67] on icon at bounding box center [622, 68] width 7 height 7
click at [627, 70] on icon at bounding box center [623, 68] width 7 height 7
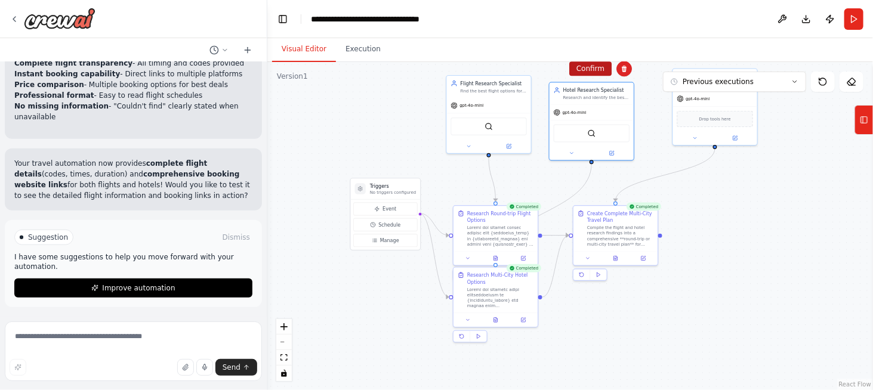
click at [593, 66] on button "Confirm" at bounding box center [590, 68] width 42 height 14
click at [592, 67] on button "Confirm" at bounding box center [591, 68] width 42 height 14
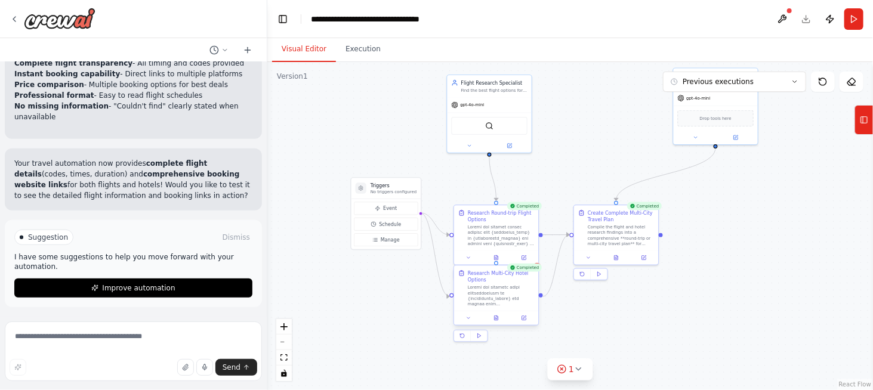
click at [510, 298] on div at bounding box center [501, 296] width 66 height 22
click at [531, 257] on icon at bounding box center [528, 254] width 7 height 7
click at [496, 256] on button "Confirm" at bounding box center [495, 255] width 42 height 14
click at [601, 222] on div "Create Complete Multi-City Travel Plan Compile the flight and hotel research fi…" at bounding box center [621, 226] width 66 height 37
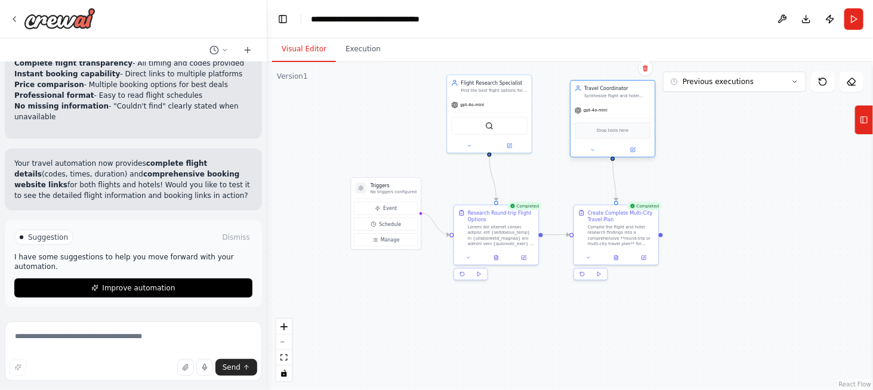
drag, startPoint x: 701, startPoint y: 103, endPoint x: 605, endPoint y: 114, distance: 97.2
click at [604, 115] on div "gpt-4o-mini" at bounding box center [612, 110] width 84 height 15
click at [604, 240] on div "Compile the flight and hotel research findings into a comprehensive **round-tri…" at bounding box center [621, 234] width 66 height 22
click at [591, 260] on button at bounding box center [588, 256] width 23 height 8
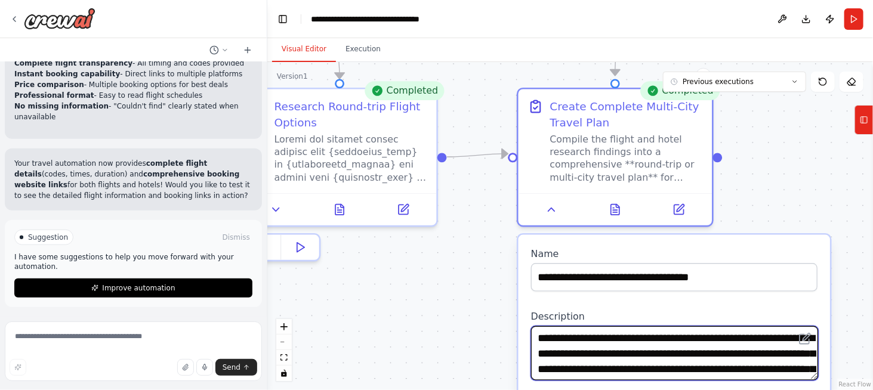
click at [628, 337] on textarea "**********" at bounding box center [674, 353] width 287 height 54
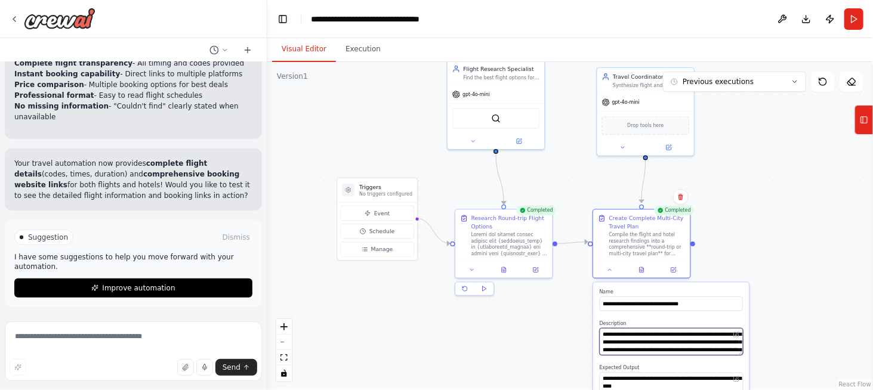
click at [604, 331] on textarea "**********" at bounding box center [670, 341] width 143 height 27
click at [640, 342] on textarea "**********" at bounding box center [670, 341] width 143 height 27
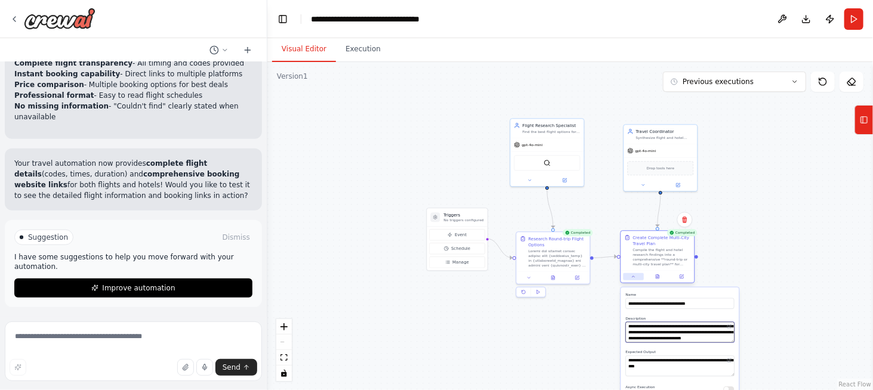
type textarea "**********"
click at [635, 279] on icon at bounding box center [633, 276] width 5 height 5
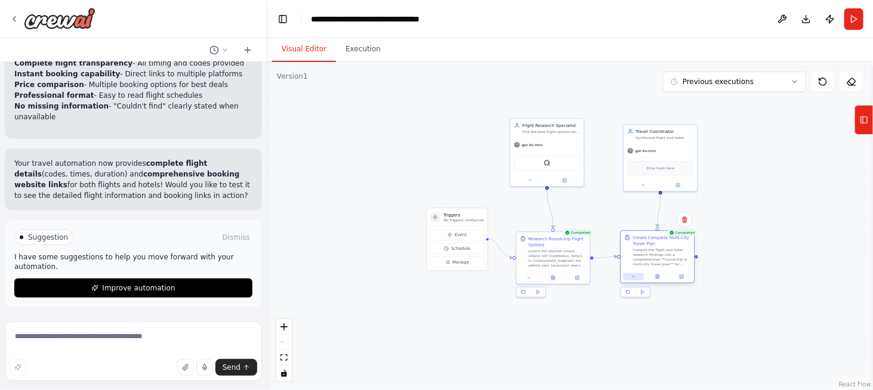
click at [635, 279] on icon at bounding box center [633, 276] width 5 height 5
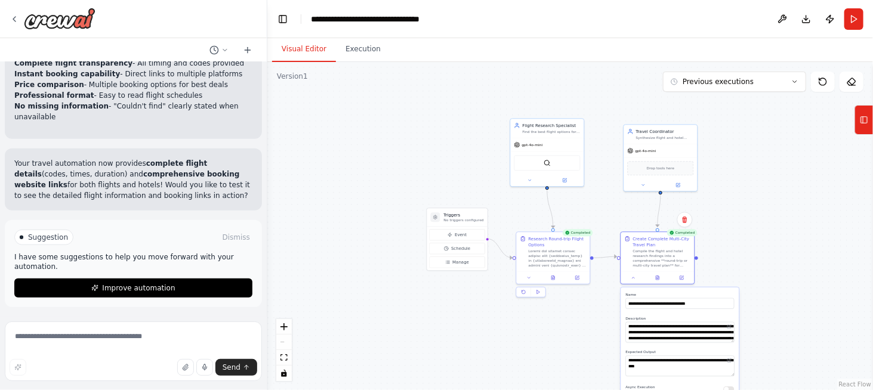
click at [743, 225] on div ".deletable-edge-delete-btn { width: 20px; height: 20px; border: 0px solid #ffff…" at bounding box center [569, 226] width 605 height 328
click at [357, 45] on button "Execution" at bounding box center [363, 49] width 54 height 25
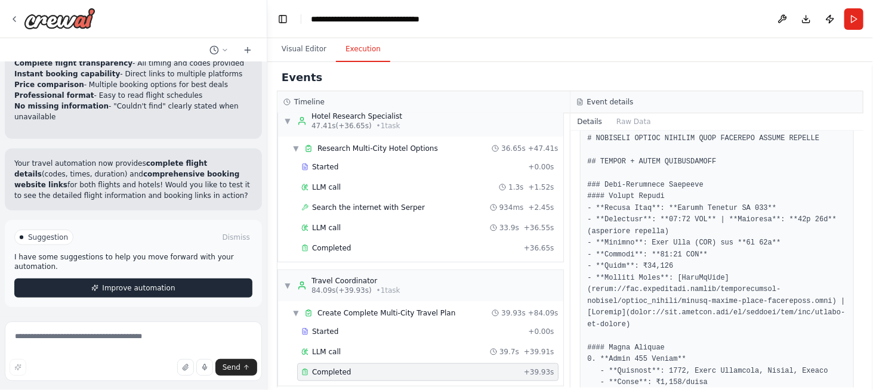
click at [101, 296] on button "Improve automation" at bounding box center [133, 288] width 238 height 19
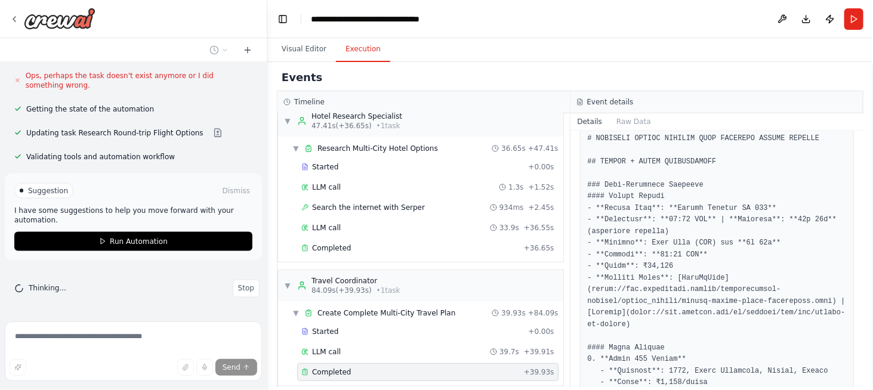
scroll to position [7043, 0]
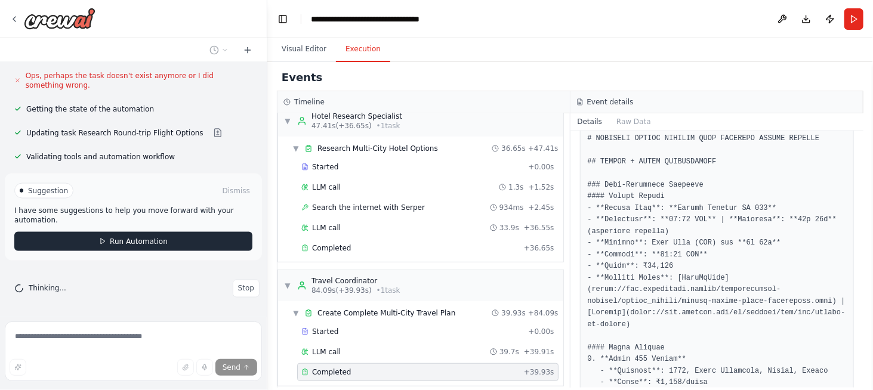
click at [125, 245] on span "Run Automation" at bounding box center [139, 242] width 58 height 10
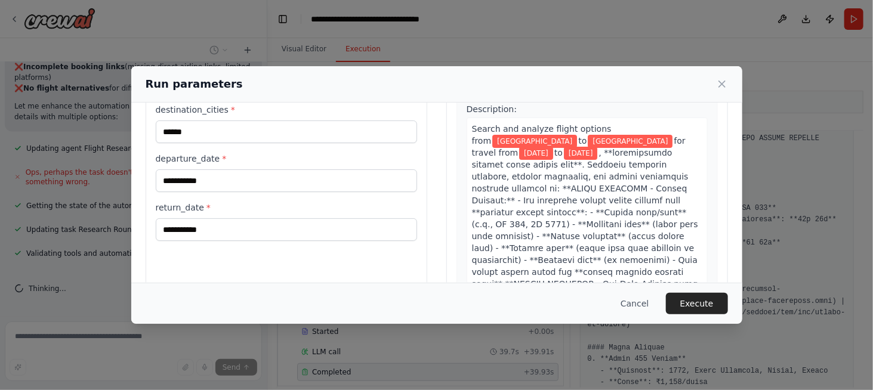
scroll to position [130, 0]
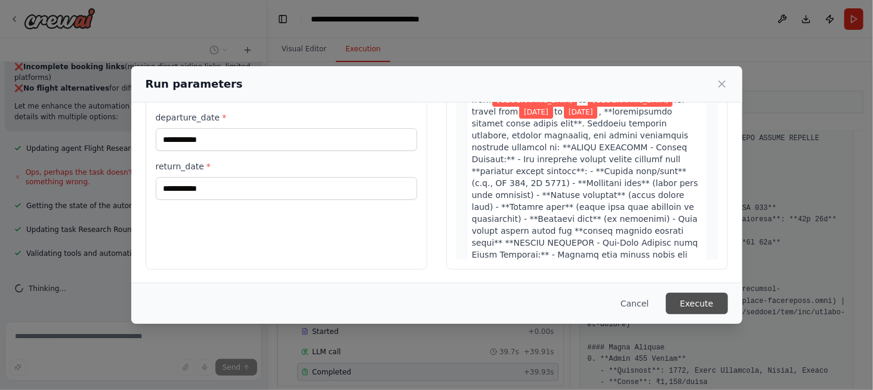
click at [700, 302] on button "Execute" at bounding box center [697, 303] width 62 height 21
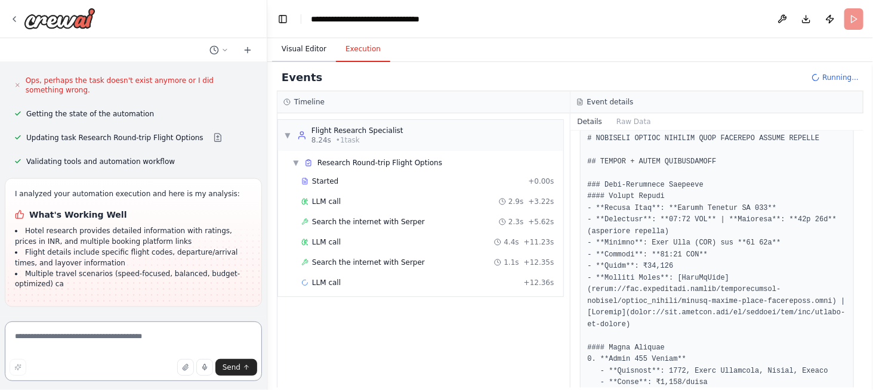
scroll to position [7038, 0]
click at [293, 44] on button "Visual Editor" at bounding box center [304, 49] width 64 height 25
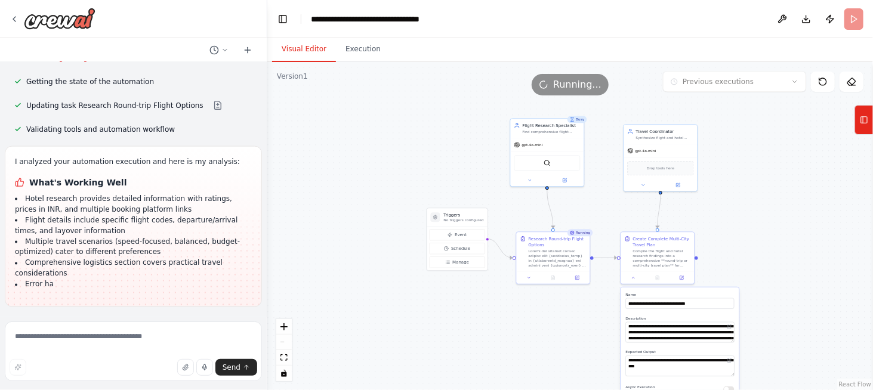
scroll to position [7070, 0]
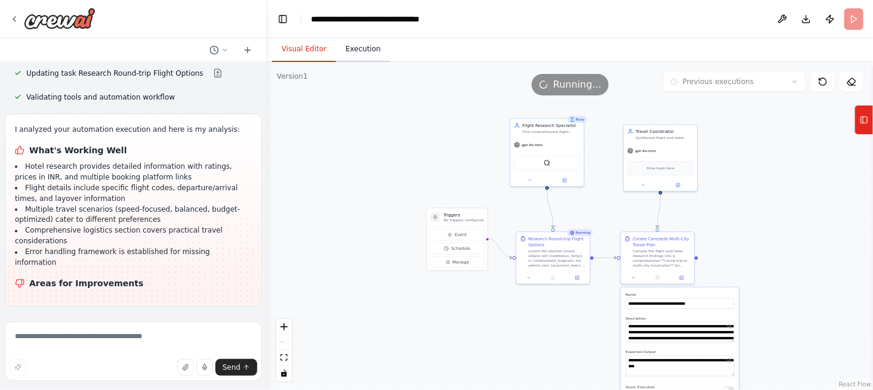
click at [368, 52] on button "Execution" at bounding box center [363, 49] width 54 height 25
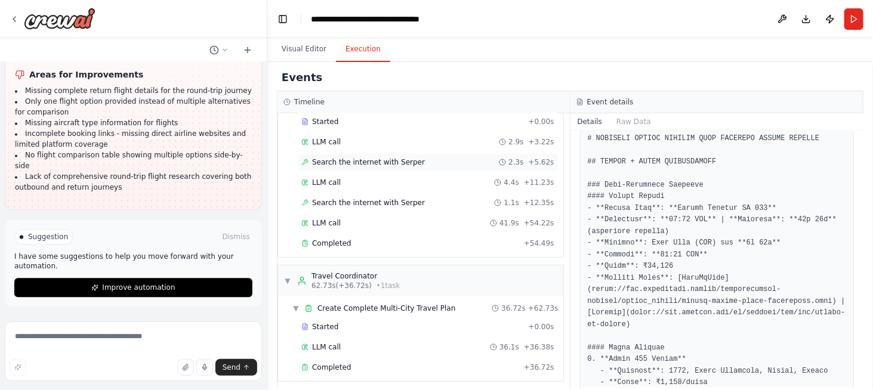
scroll to position [60, 0]
click at [344, 363] on span "Completed" at bounding box center [331, 368] width 39 height 10
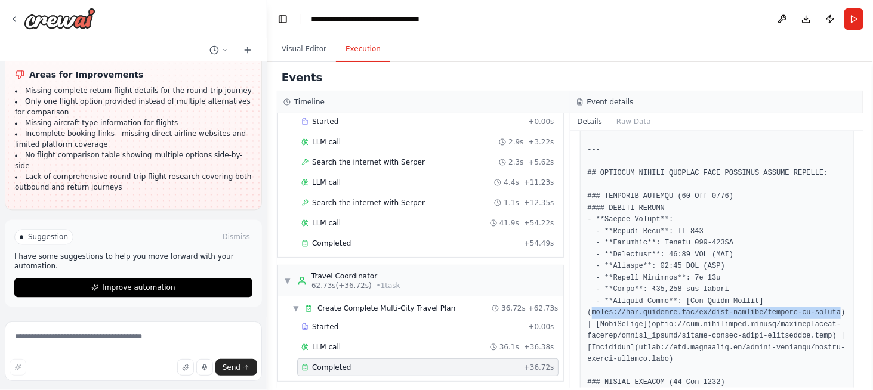
drag, startPoint x: 592, startPoint y: 296, endPoint x: 818, endPoint y: 301, distance: 226.7
copy pre "https://www.airindia.com/en/book-flights/flights-to-manila"
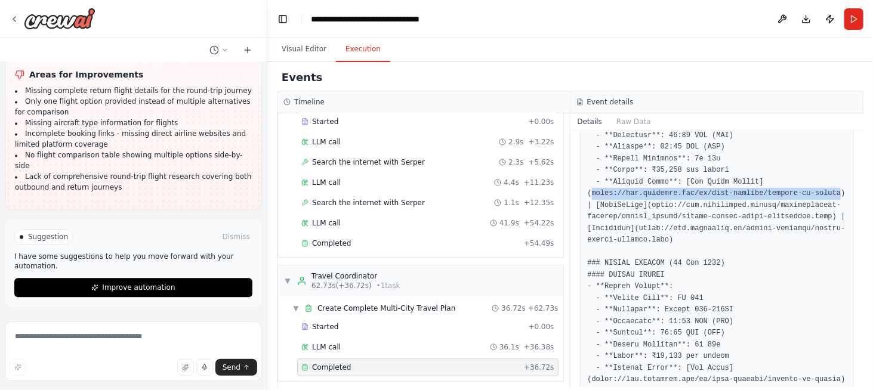
scroll to position [656, 0]
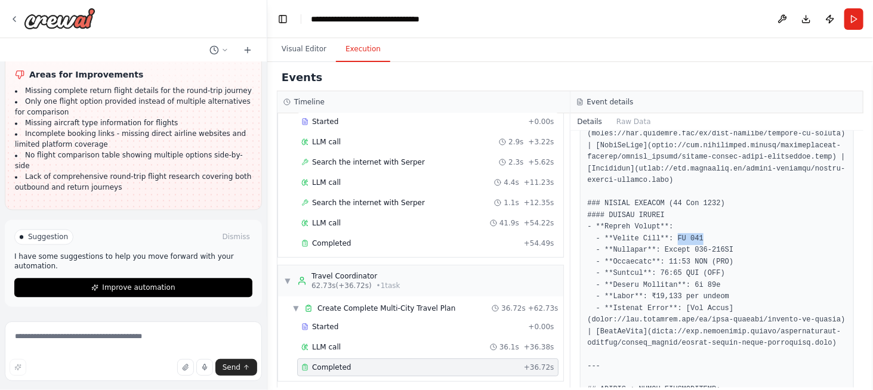
drag, startPoint x: 669, startPoint y: 227, endPoint x: 692, endPoint y: 227, distance: 23.3
copy pre "AI 132"
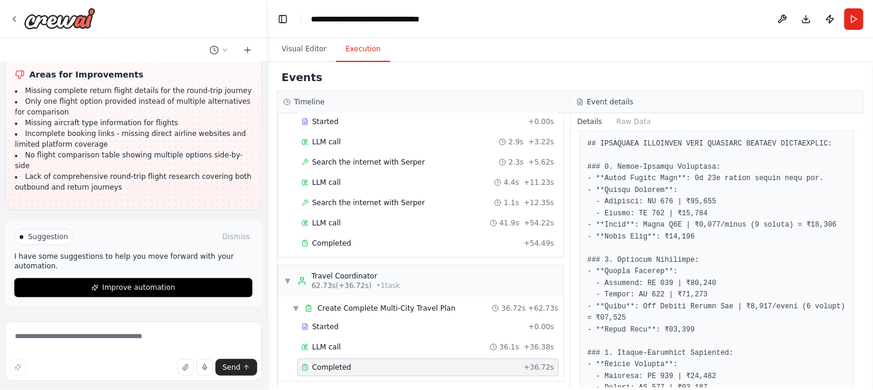
scroll to position [1372, 0]
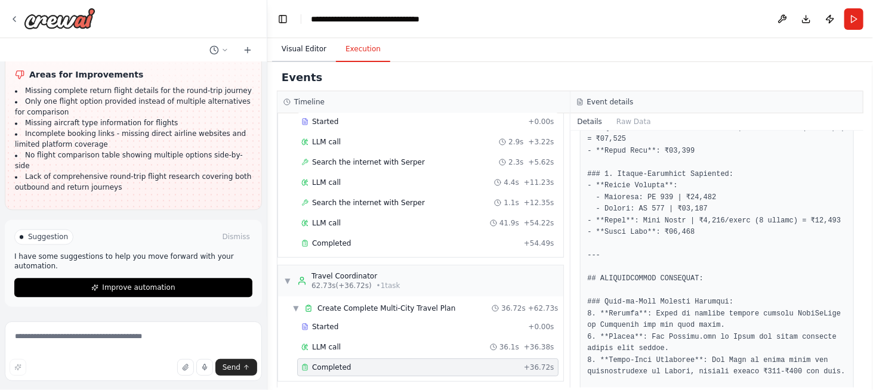
click at [308, 45] on button "Visual Editor" at bounding box center [304, 49] width 64 height 25
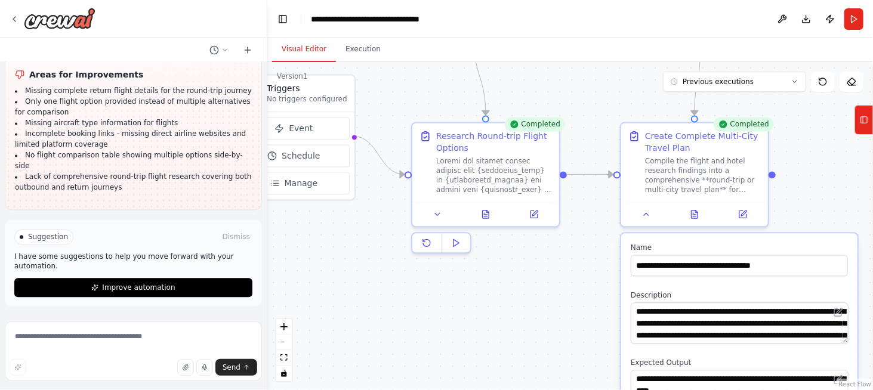
drag, startPoint x: 617, startPoint y: 268, endPoint x: 528, endPoint y: 88, distance: 200.6
click at [528, 85] on div ".deletable-edge-delete-btn { width: 20px; height: 20px; border: 0px solid #ffff…" at bounding box center [569, 226] width 605 height 328
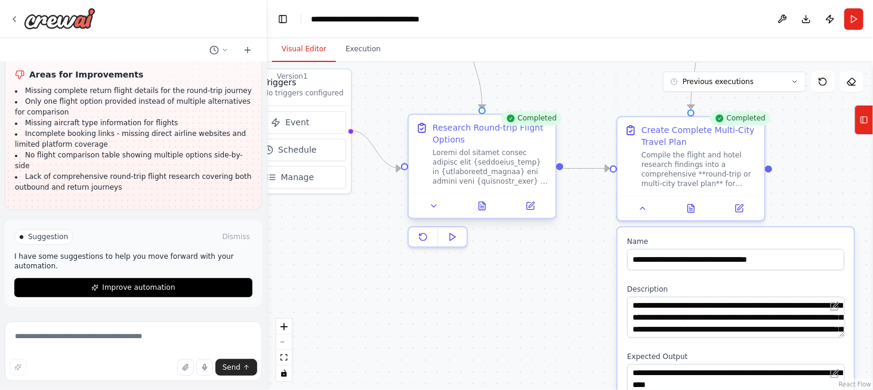
click at [486, 172] on div at bounding box center [490, 167] width 116 height 38
click at [491, 208] on button at bounding box center [482, 206] width 51 height 14
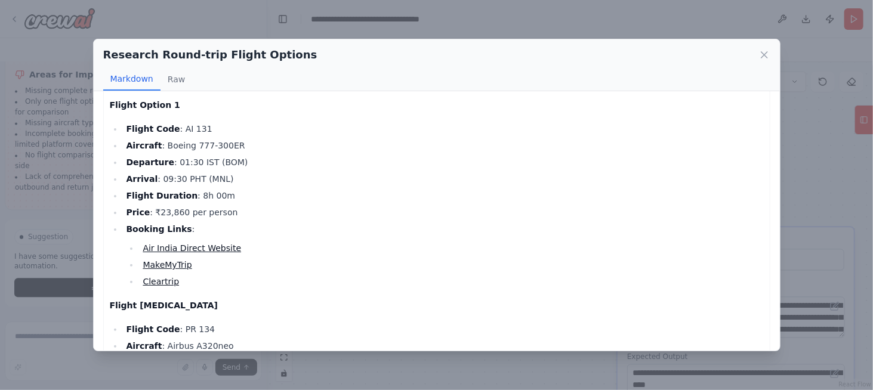
scroll to position [60, 0]
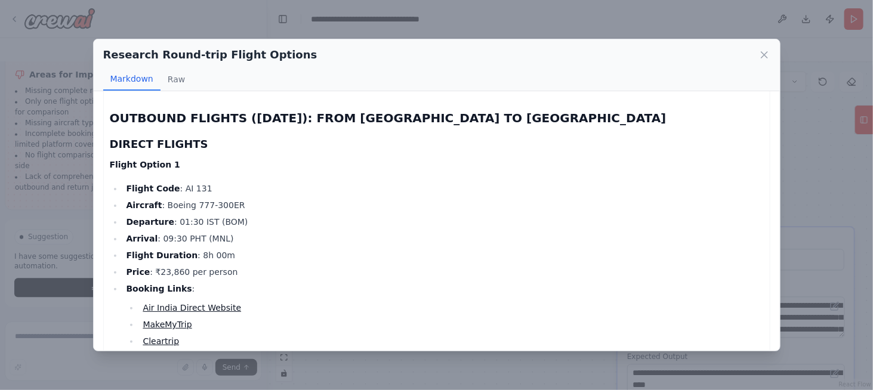
click at [186, 303] on link "Air India Direct Website" at bounding box center [192, 308] width 98 height 10
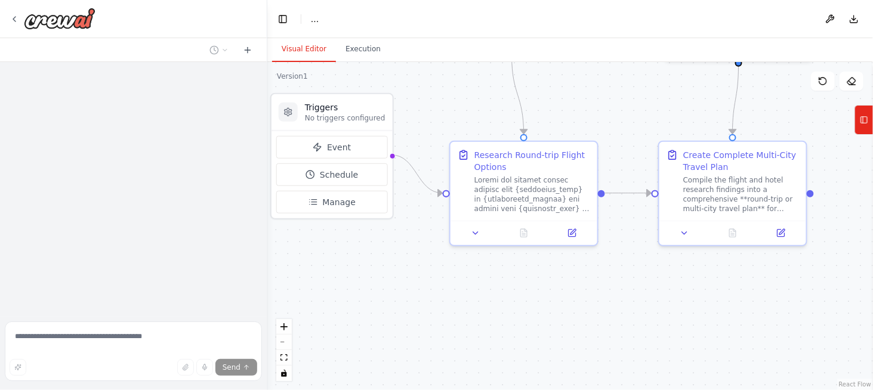
drag, startPoint x: 592, startPoint y: 265, endPoint x: 576, endPoint y: 73, distance: 192.1
click at [576, 73] on div ".deletable-edge-delete-btn { width: 20px; height: 20px; border: 0px solid #ffff…" at bounding box center [569, 226] width 605 height 328
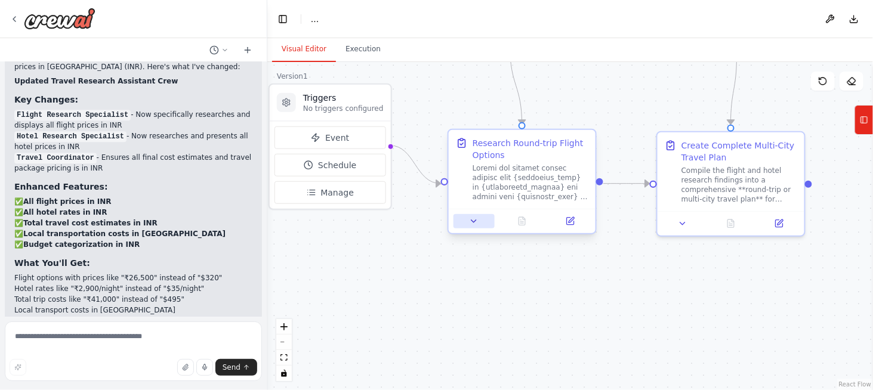
click at [463, 224] on button at bounding box center [473, 221] width 41 height 14
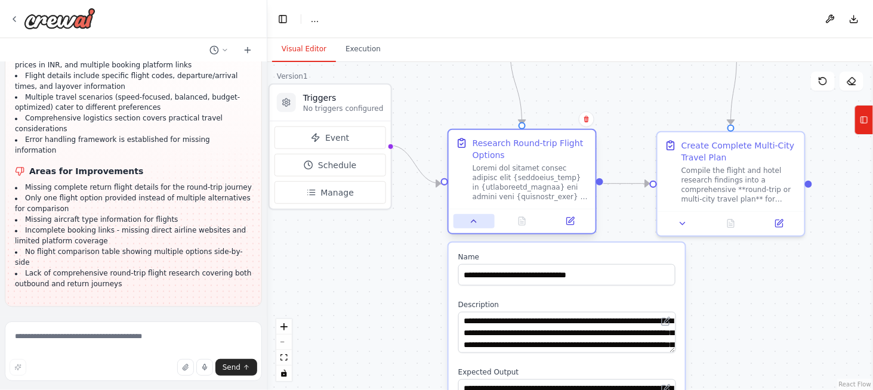
click at [465, 224] on button at bounding box center [473, 221] width 41 height 14
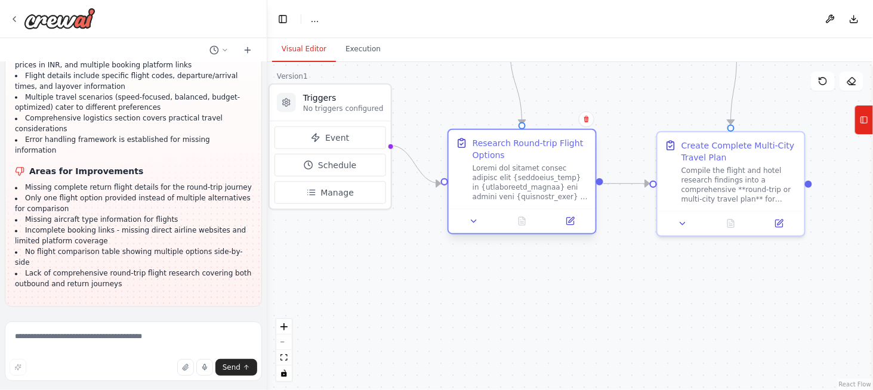
scroll to position [7193, 0]
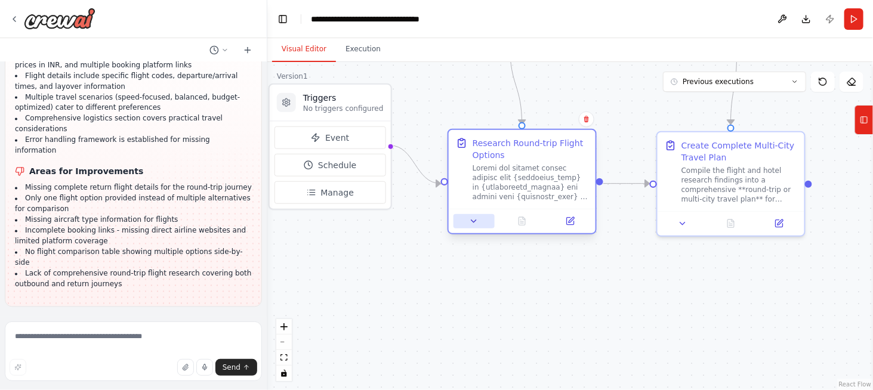
click at [475, 219] on icon at bounding box center [474, 222] width 10 height 10
click at [469, 224] on icon at bounding box center [474, 222] width 10 height 10
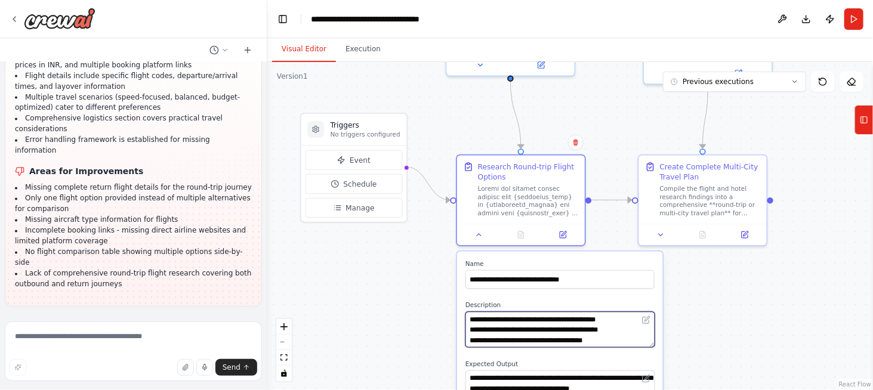
scroll to position [119, 0]
click at [549, 317] on textarea at bounding box center [559, 330] width 189 height 36
type textarea "**********"
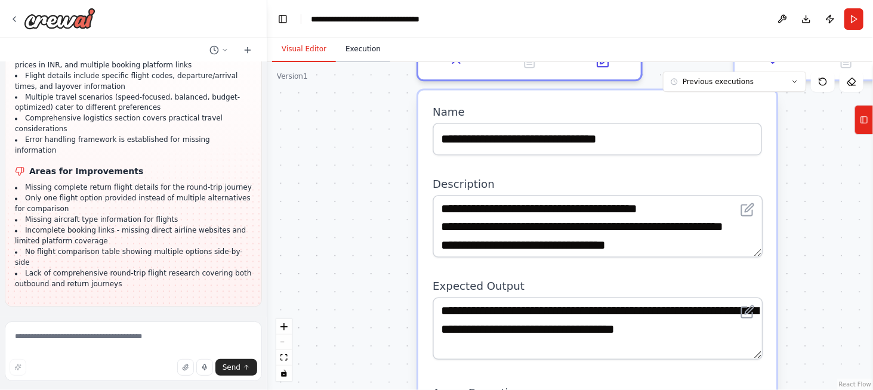
click at [348, 52] on button "Execution" at bounding box center [363, 49] width 54 height 25
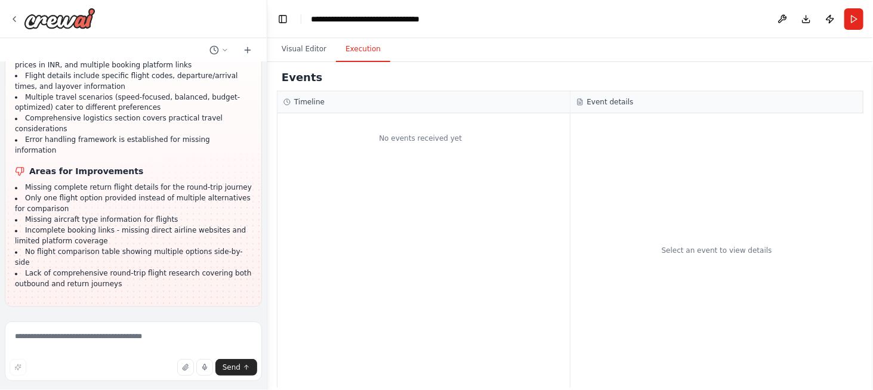
scroll to position [7193, 0]
click at [123, 215] on li "Only one flight option provided instead of multiple alternatives for comparison" at bounding box center [133, 203] width 237 height 21
click at [103, 353] on textarea at bounding box center [133, 351] width 257 height 60
type textarea "**********"
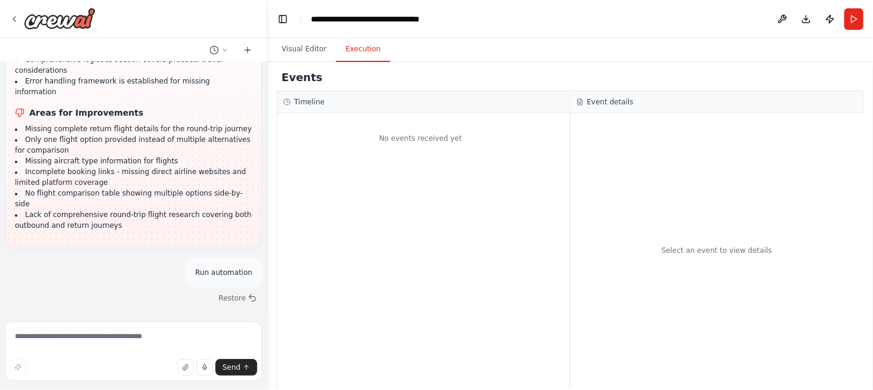
scroll to position [7252, 0]
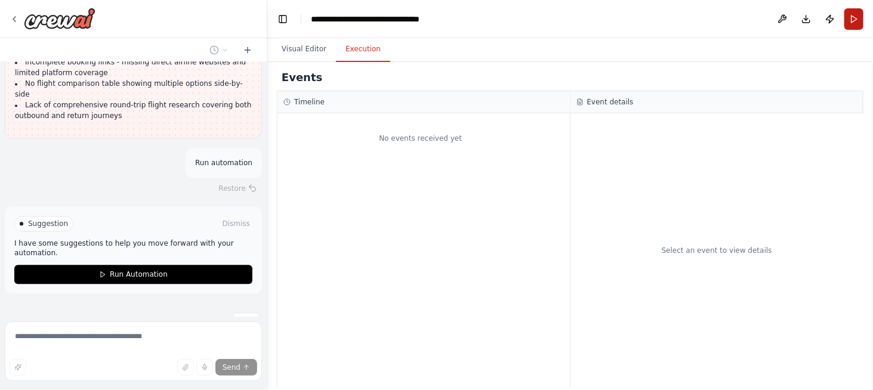
click at [851, 24] on button "Run" at bounding box center [853, 18] width 19 height 21
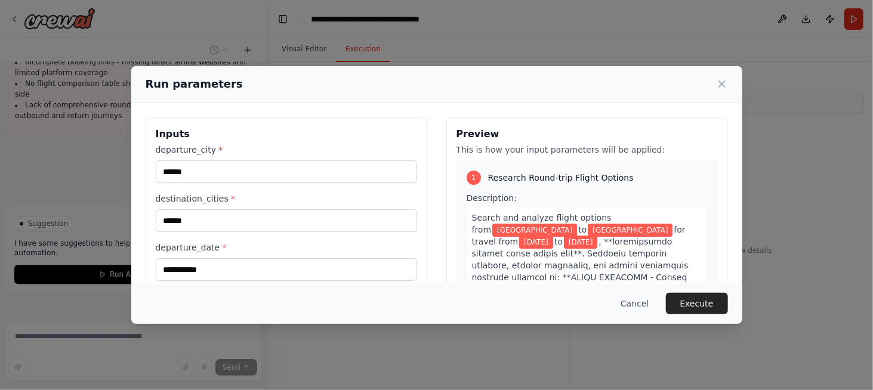
scroll to position [130, 0]
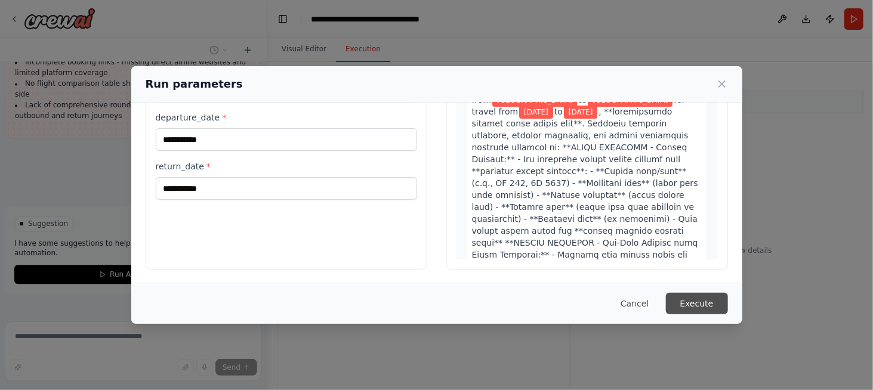
click at [702, 305] on button "Execute" at bounding box center [697, 303] width 62 height 21
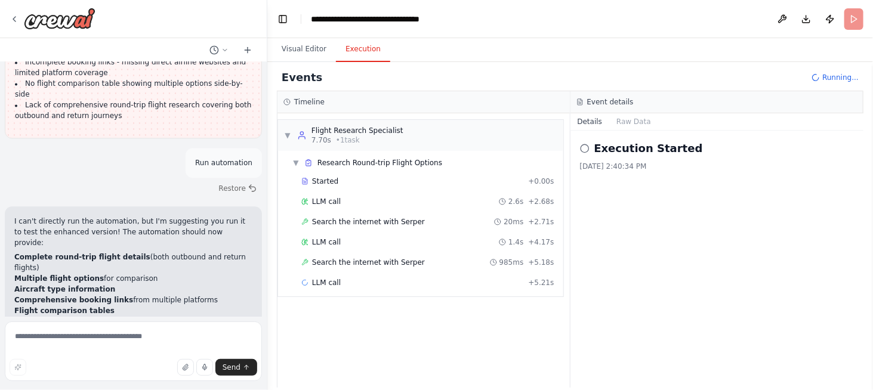
click at [564, 13] on header "**********" at bounding box center [569, 19] width 605 height 38
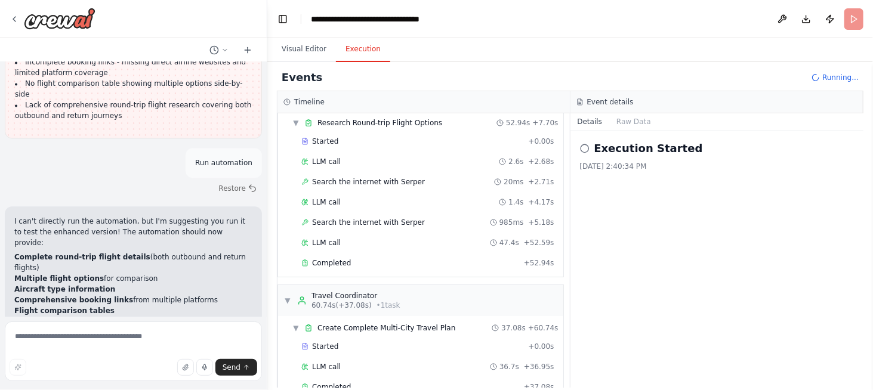
scroll to position [60, 0]
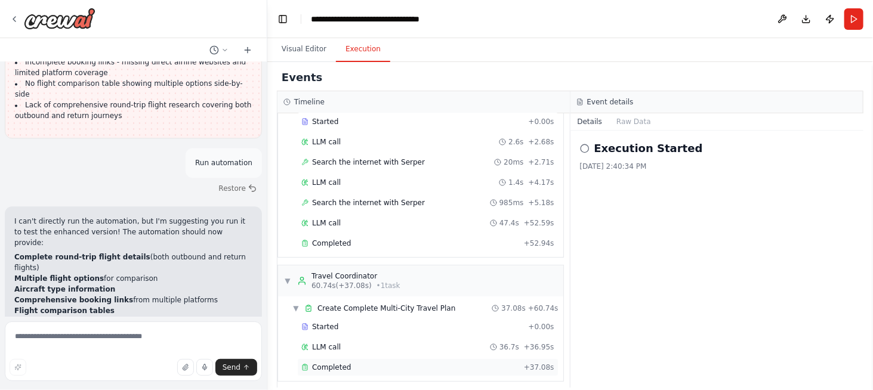
click at [342, 365] on span "Completed" at bounding box center [331, 368] width 39 height 10
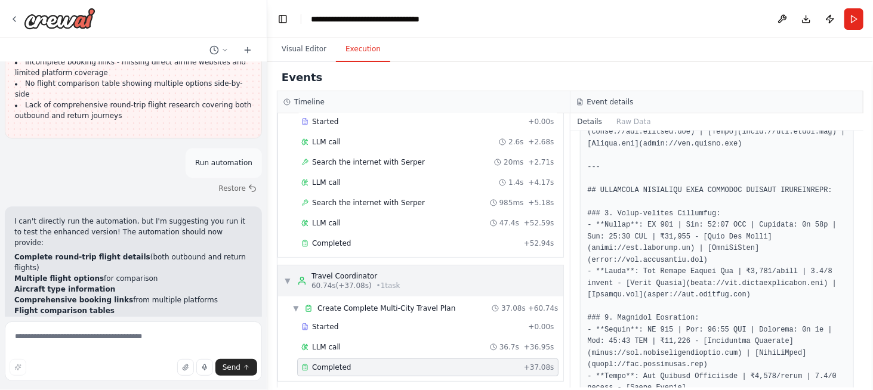
click at [282, 279] on div "▼ Travel Coordinator 60.74s (+37.08s) • 1 task" at bounding box center [420, 280] width 285 height 31
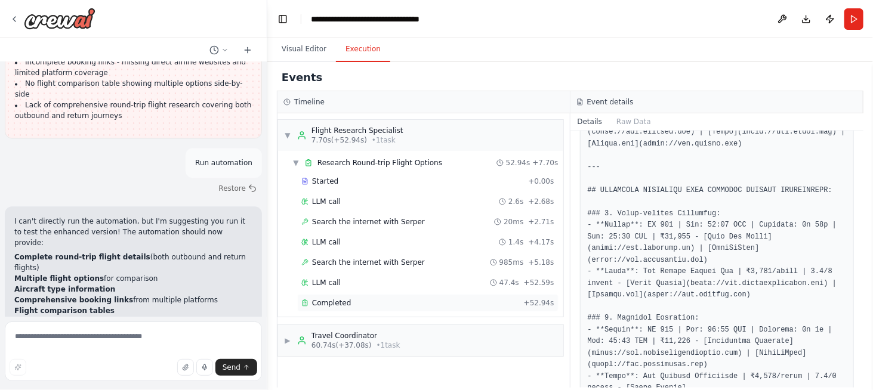
click at [335, 300] on span "Completed" at bounding box center [331, 303] width 39 height 10
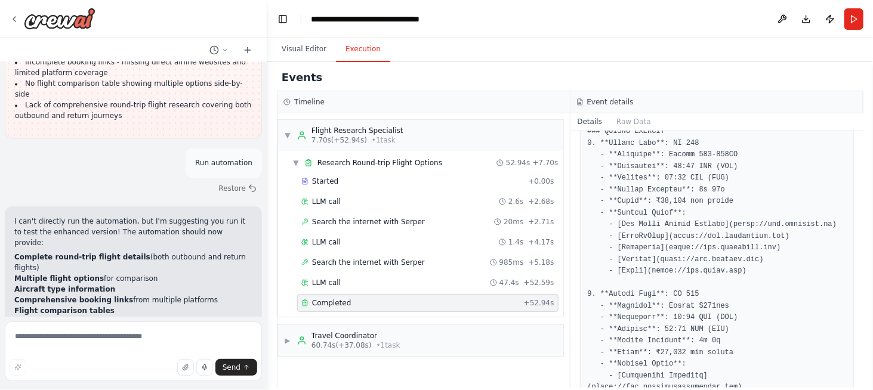
scroll to position [741, 0]
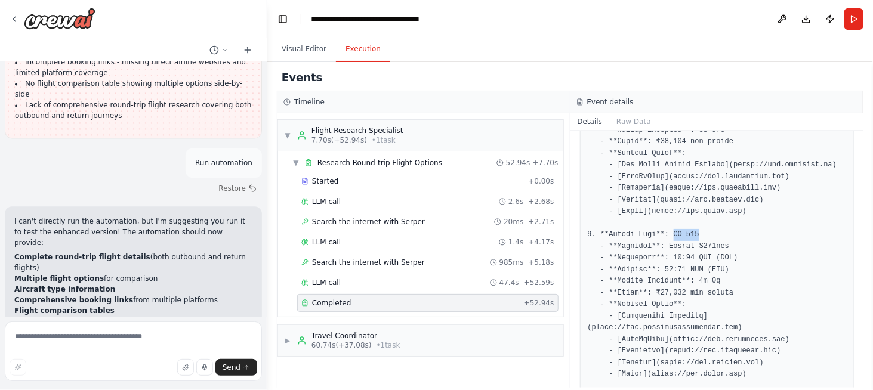
drag, startPoint x: 664, startPoint y: 206, endPoint x: 693, endPoint y: 208, distance: 29.3
copy pre "PR 133"
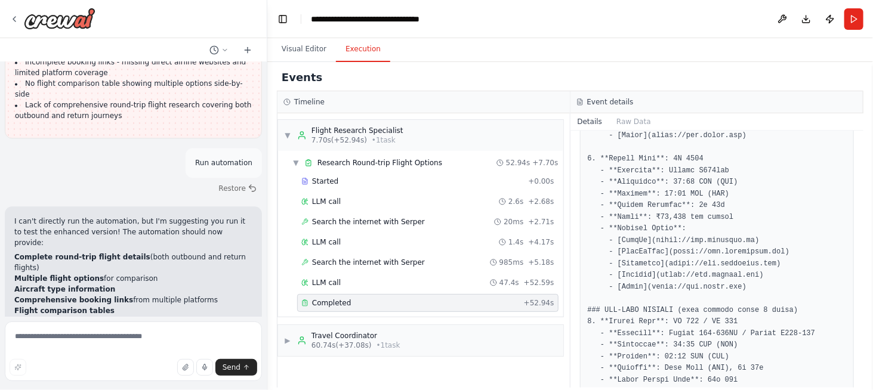
scroll to position [920, 0]
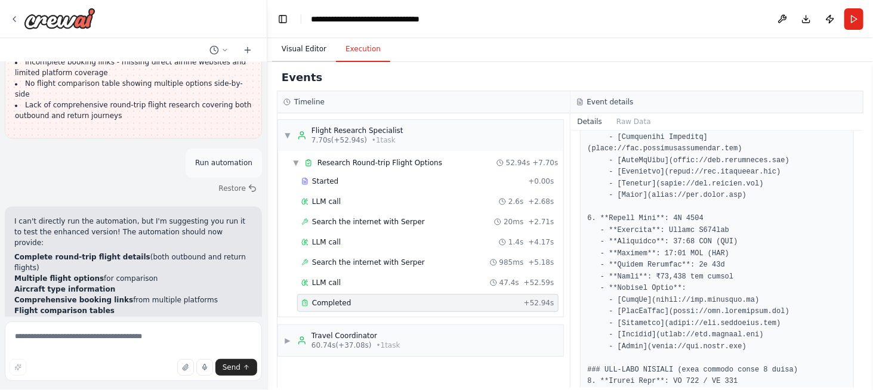
click at [308, 50] on button "Visual Editor" at bounding box center [304, 49] width 64 height 25
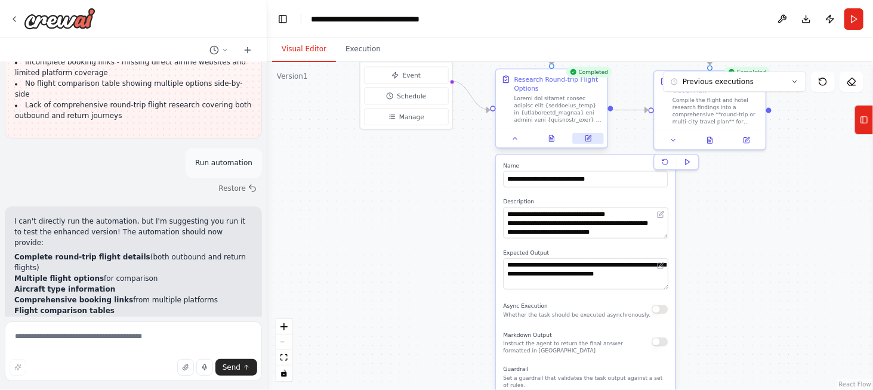
click at [586, 137] on icon at bounding box center [587, 138] width 5 height 5
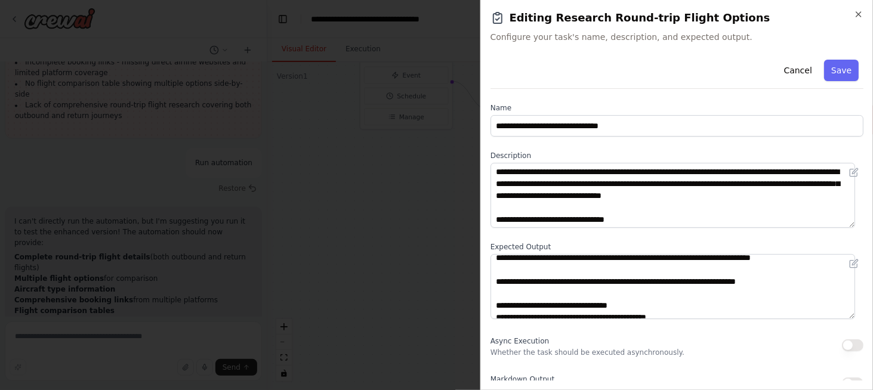
scroll to position [60, 0]
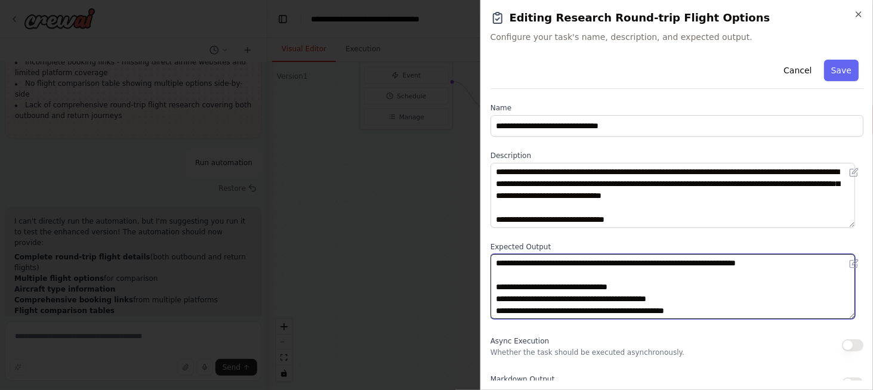
click at [561, 311] on textarea at bounding box center [672, 286] width 364 height 65
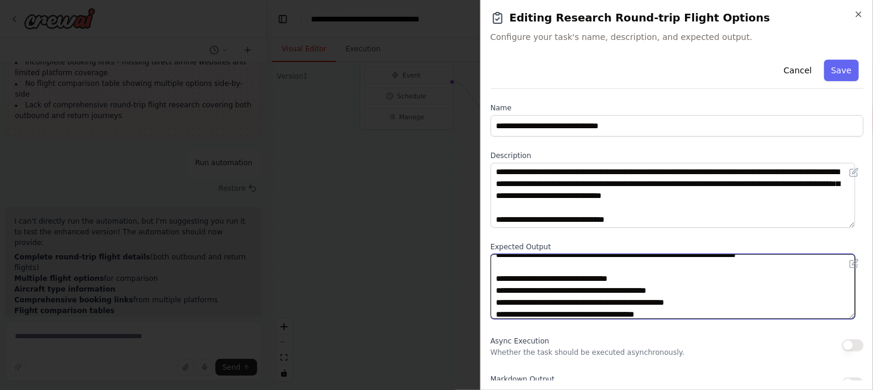
click at [622, 276] on textarea at bounding box center [672, 286] width 364 height 65
click at [561, 302] on textarea at bounding box center [672, 286] width 364 height 65
click at [565, 291] on textarea at bounding box center [672, 286] width 364 height 65
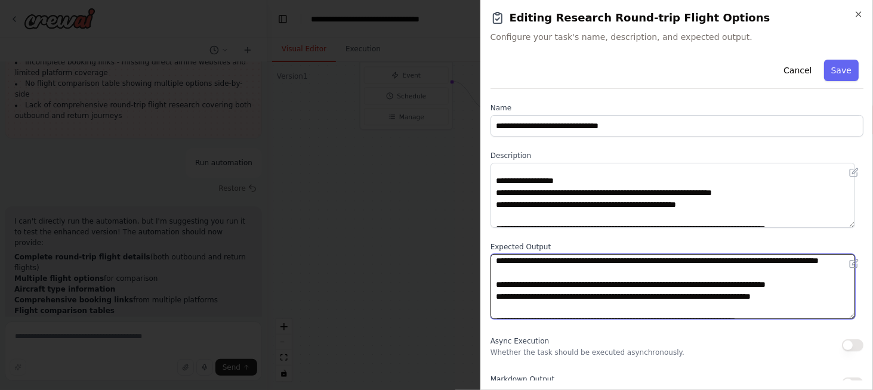
scroll to position [322, 0]
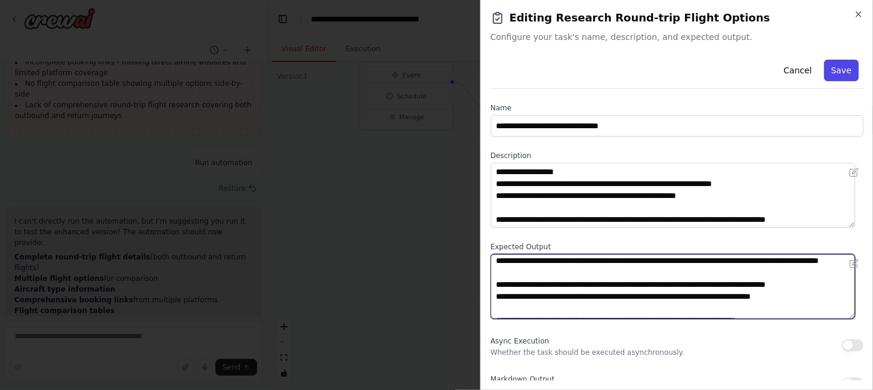
type textarea "**********"
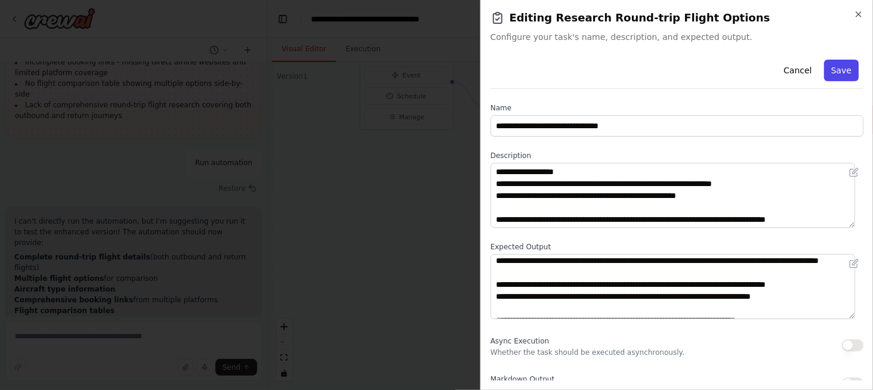
click at [844, 66] on button "Save" at bounding box center [841, 70] width 35 height 21
type textarea "**********"
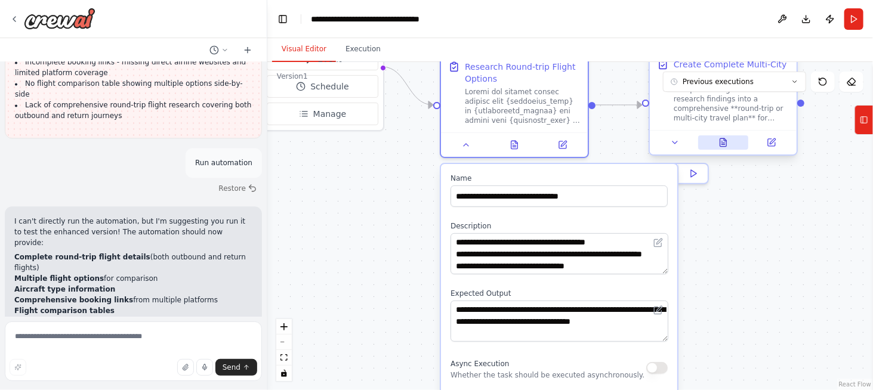
click at [726, 148] on button at bounding box center [723, 142] width 51 height 14
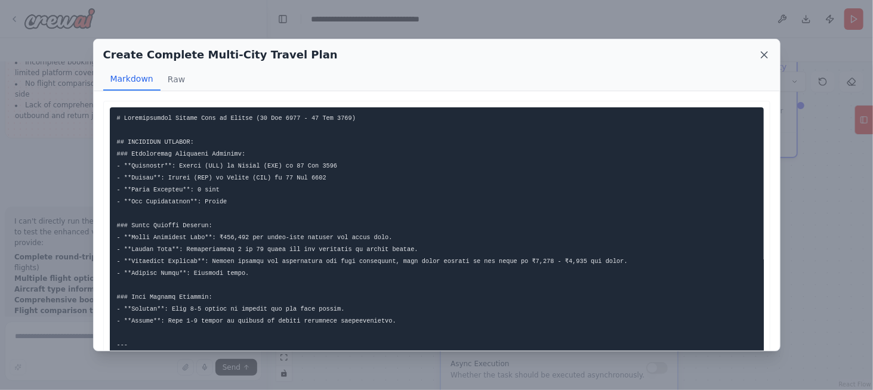
click at [766, 55] on icon at bounding box center [764, 55] width 12 height 12
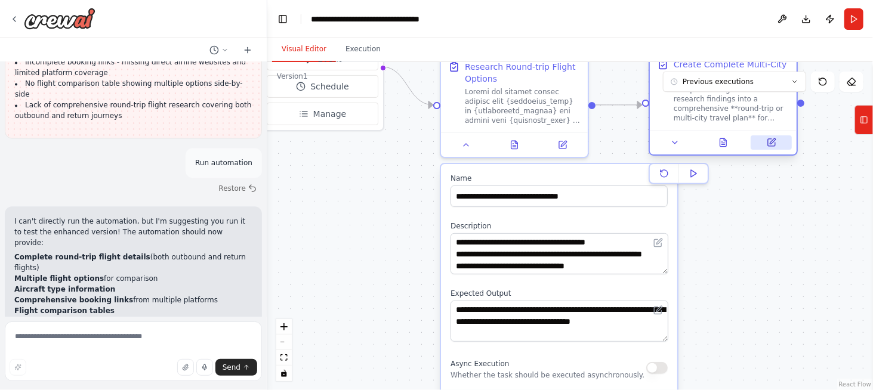
click at [766, 146] on icon at bounding box center [771, 143] width 10 height 10
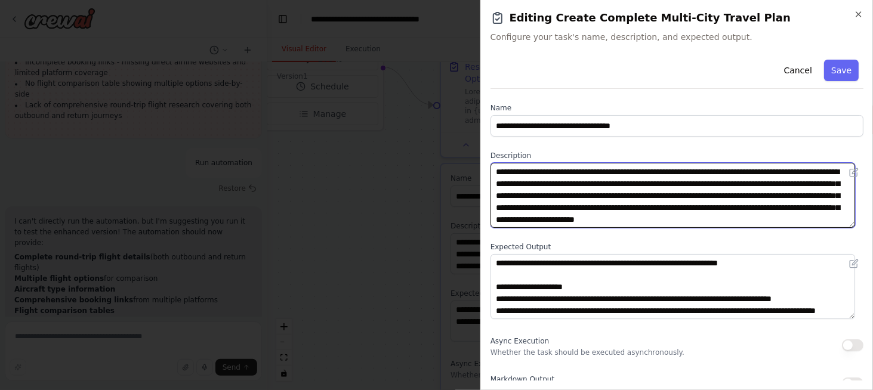
click at [568, 174] on textarea "**********" at bounding box center [672, 195] width 364 height 65
type textarea "**********"
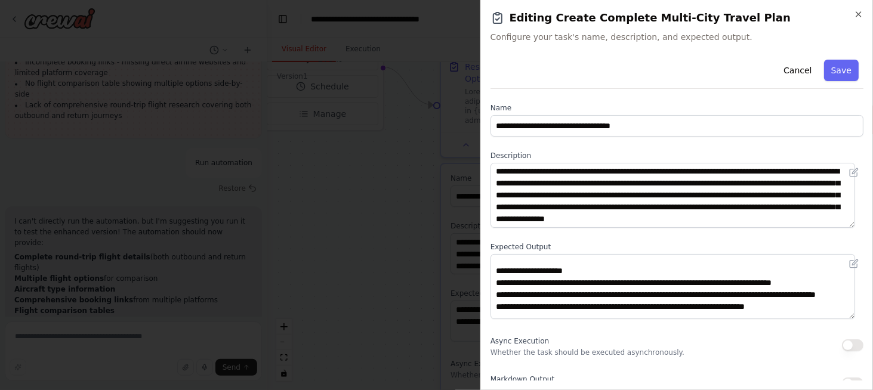
scroll to position [0, 0]
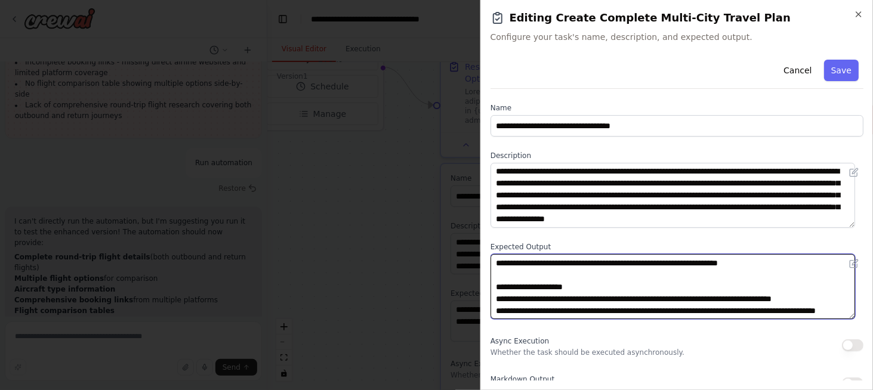
click at [558, 289] on textarea at bounding box center [672, 286] width 364 height 65
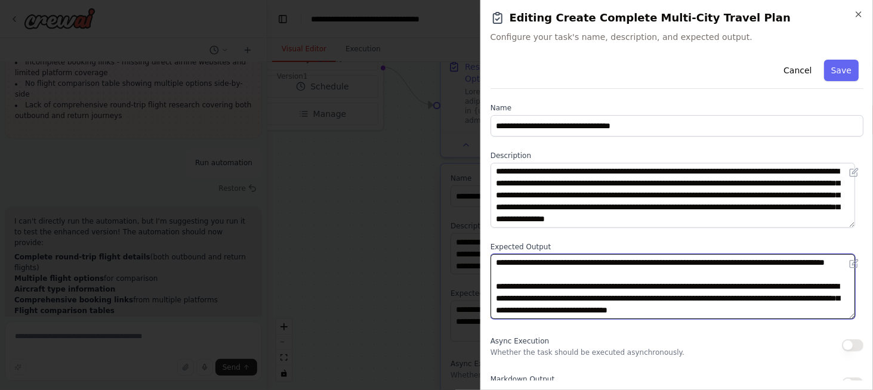
scroll to position [641, 0]
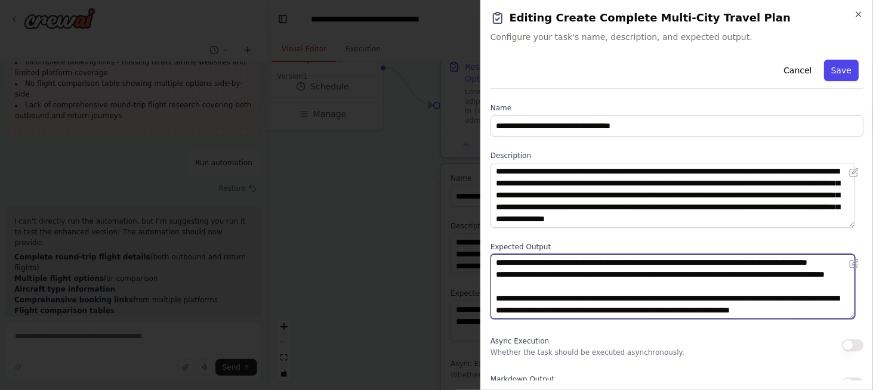
type textarea "**********"
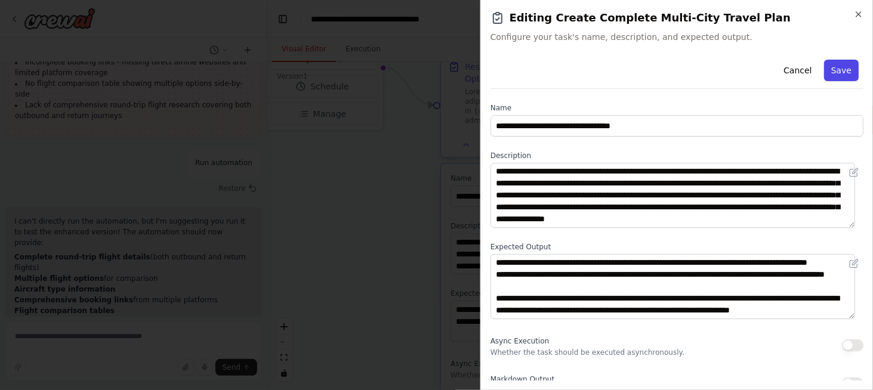
click at [840, 71] on button "Save" at bounding box center [841, 70] width 35 height 21
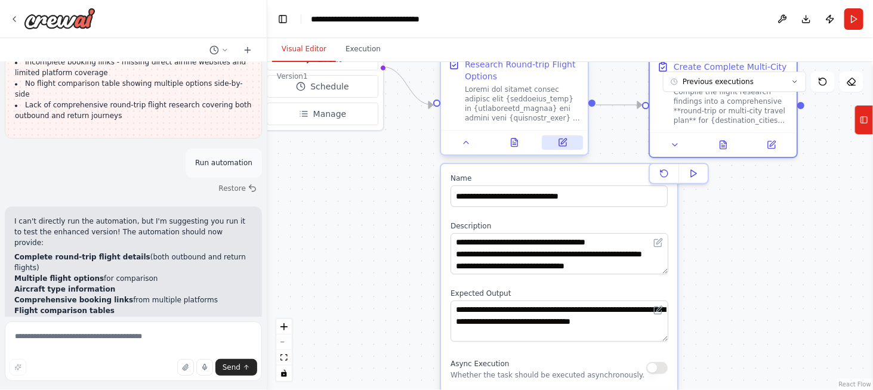
click at [556, 147] on button at bounding box center [562, 142] width 41 height 14
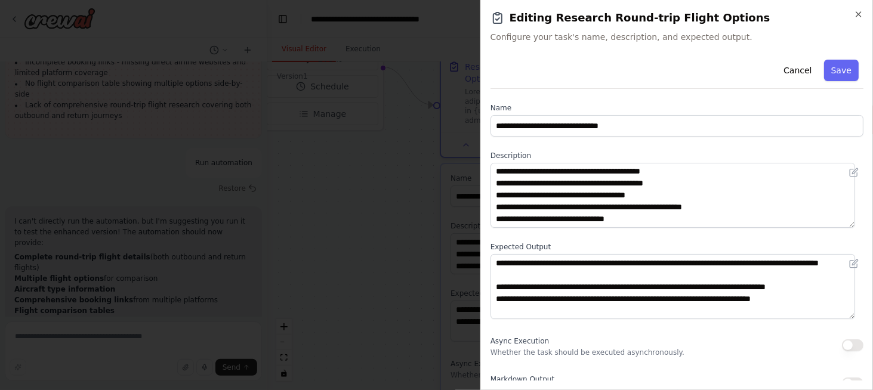
scroll to position [60, 0]
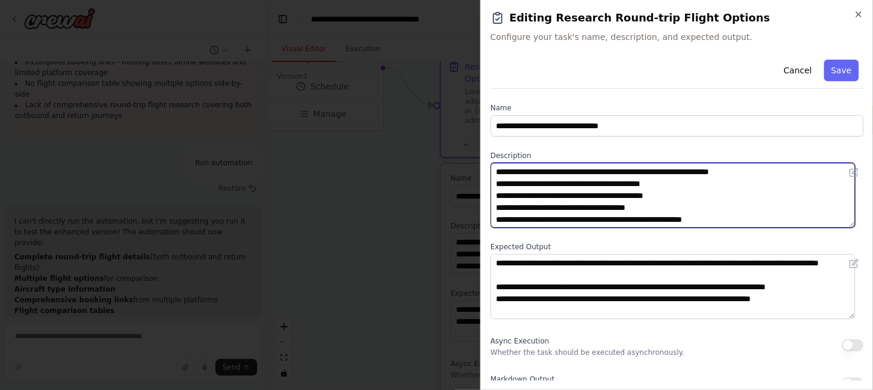
click at [586, 180] on textarea at bounding box center [672, 195] width 364 height 65
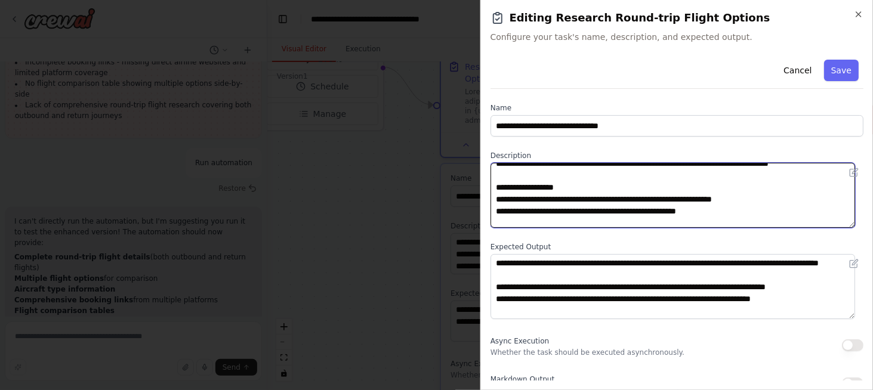
scroll to position [319, 0]
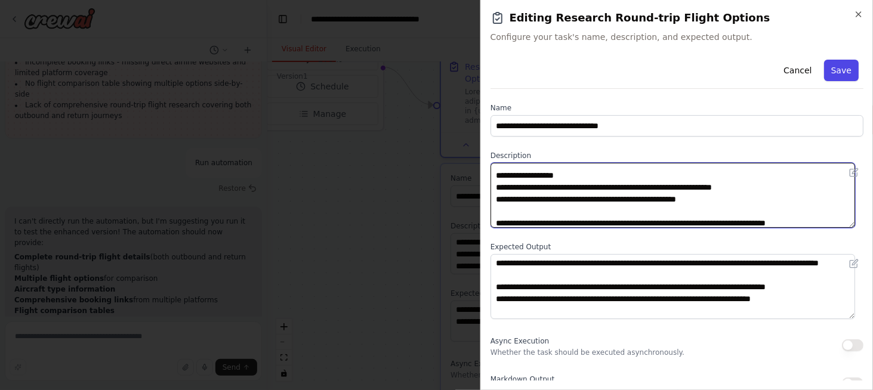
type textarea "**********"
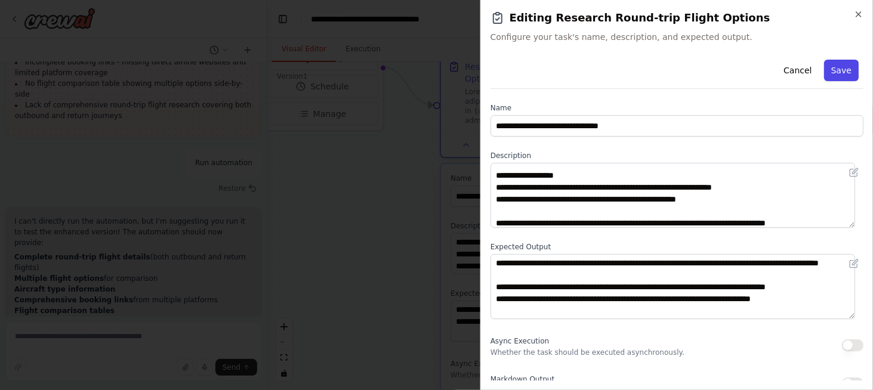
click at [838, 71] on button "Save" at bounding box center [841, 70] width 35 height 21
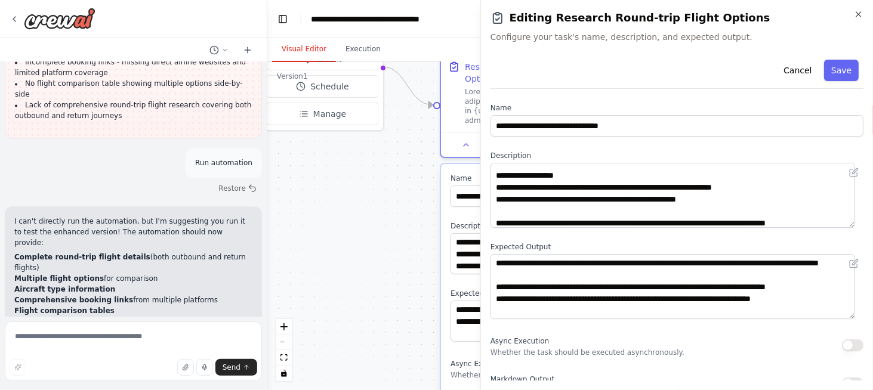
type textarea "**********"
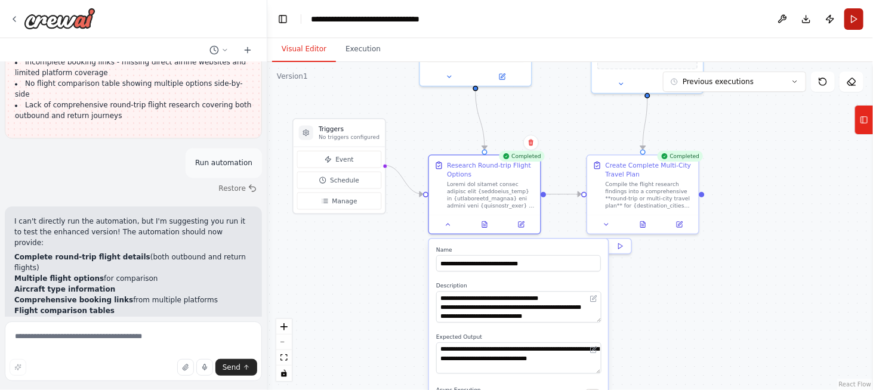
click at [853, 22] on button "Run" at bounding box center [853, 18] width 19 height 21
click at [364, 63] on div ".deletable-edge-delete-btn { width: 20px; height: 20px; border: 0px solid #ffff…" at bounding box center [569, 226] width 605 height 328
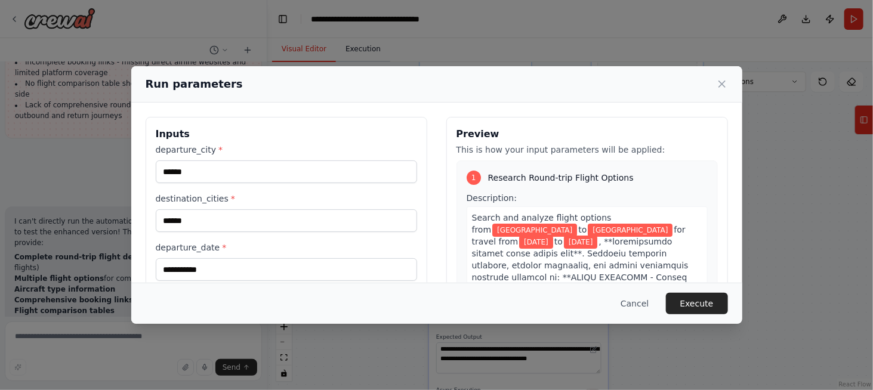
click at [361, 51] on div "**********" at bounding box center [436, 195] width 873 height 390
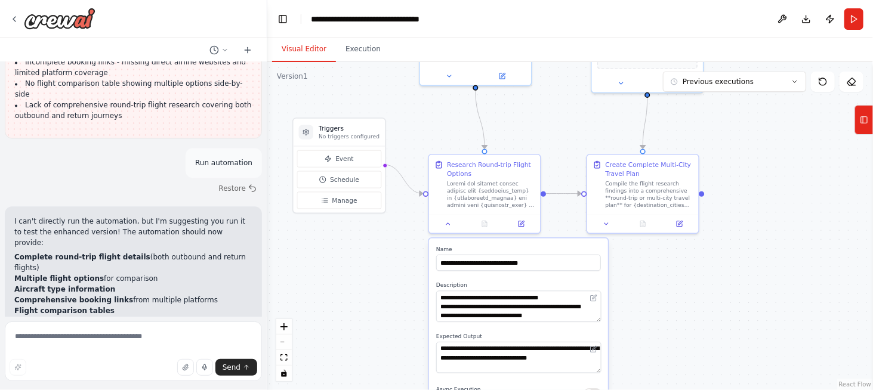
click at [360, 62] on div ".deletable-edge-delete-btn { width: 20px; height: 20px; border: 0px solid #ffff…" at bounding box center [569, 226] width 605 height 328
click at [859, 16] on button "Run" at bounding box center [853, 18] width 19 height 21
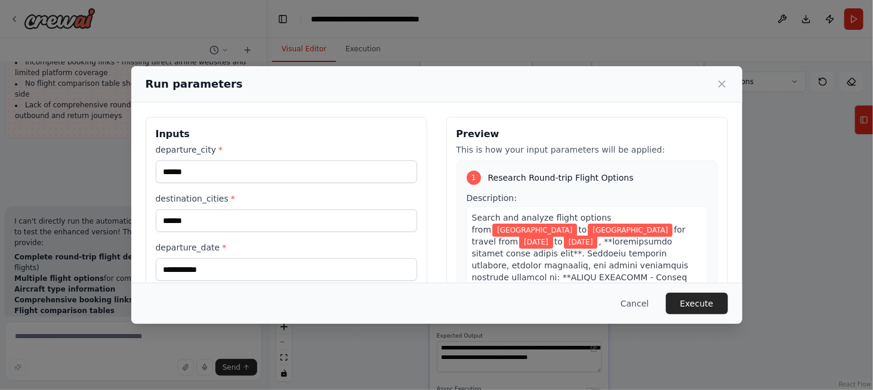
scroll to position [130, 0]
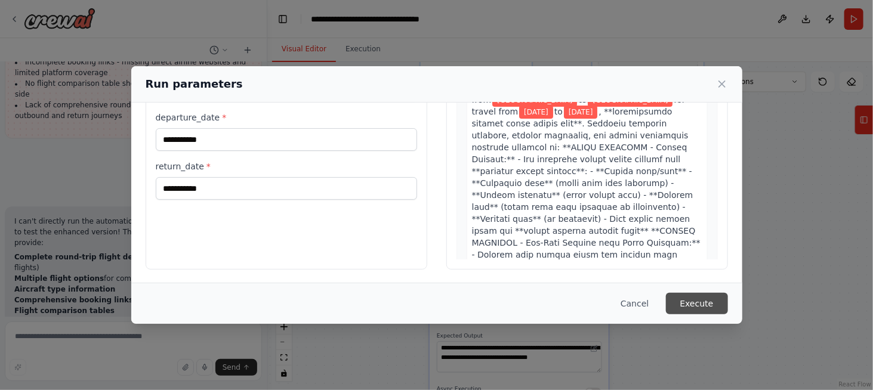
click at [697, 307] on button "Execute" at bounding box center [697, 303] width 62 height 21
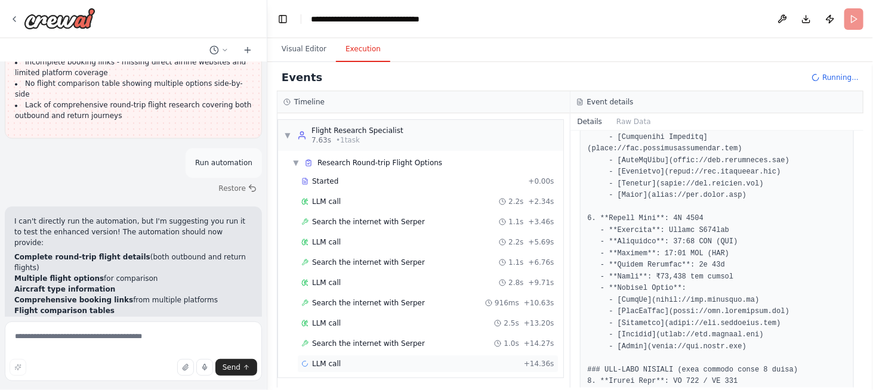
click at [329, 361] on span "LLM call" at bounding box center [326, 364] width 29 height 10
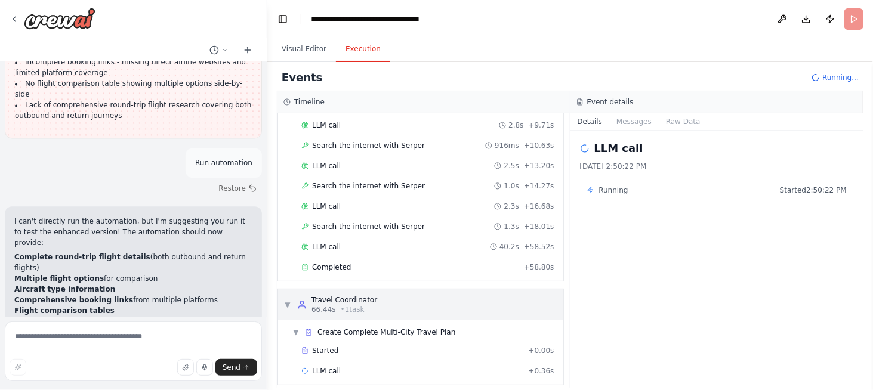
scroll to position [159, 0]
click at [321, 261] on span "Completed" at bounding box center [331, 266] width 39 height 10
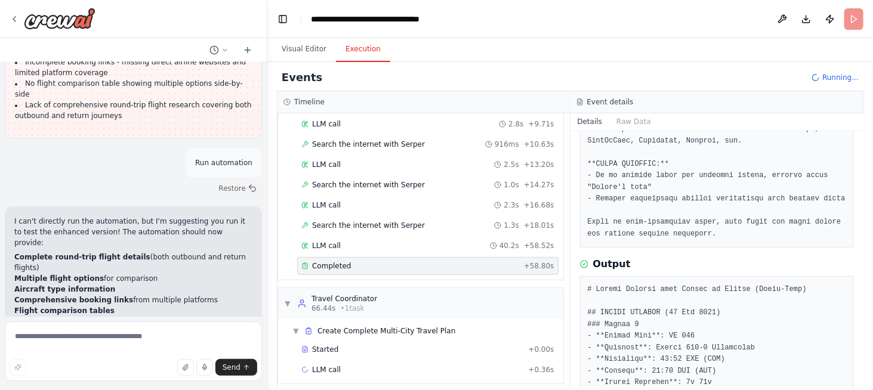
scroll to position [537, 0]
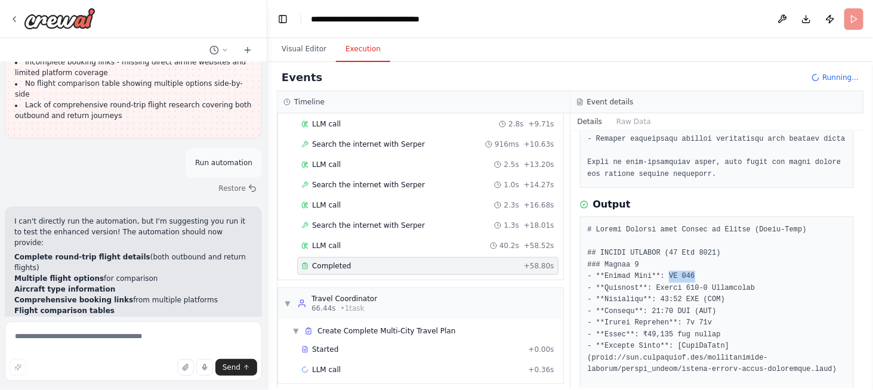
drag, startPoint x: 661, startPoint y: 251, endPoint x: 685, endPoint y: 249, distance: 23.9
copy pre "AI 973"
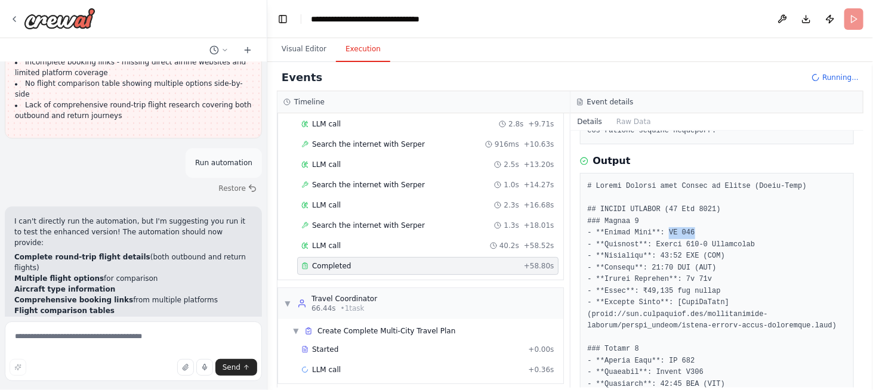
scroll to position [596, 0]
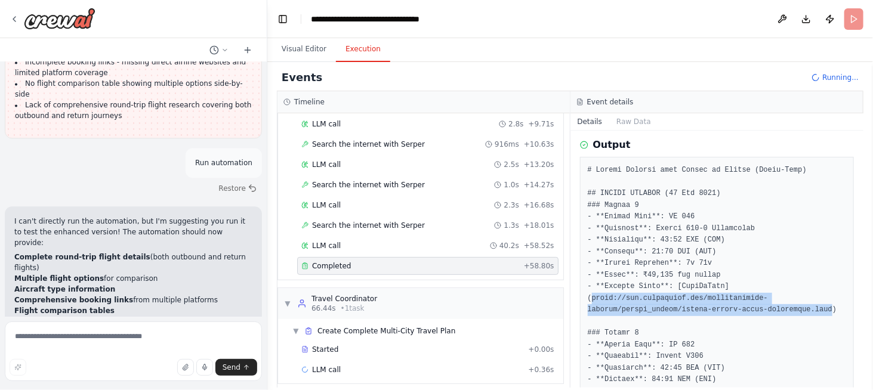
drag, startPoint x: 592, startPoint y: 274, endPoint x: 810, endPoint y: 283, distance: 218.5
copy pre "https://www.makemytrip.com/international-flights/united_states/mumbai-manila-ch…"
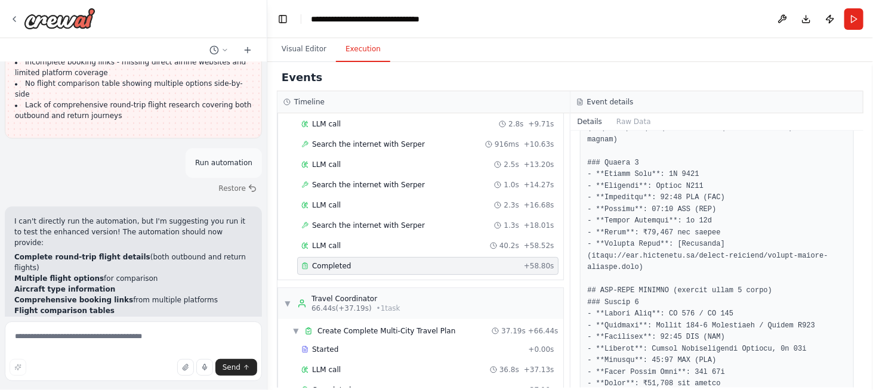
scroll to position [954, 0]
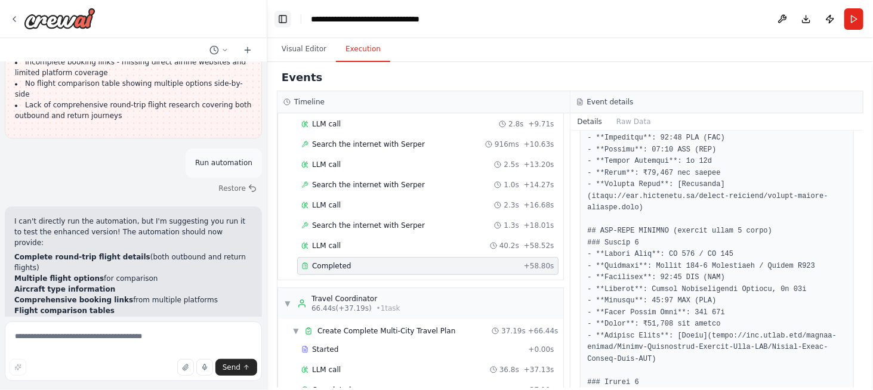
click at [279, 19] on button "Toggle Left Sidebar" at bounding box center [282, 19] width 17 height 17
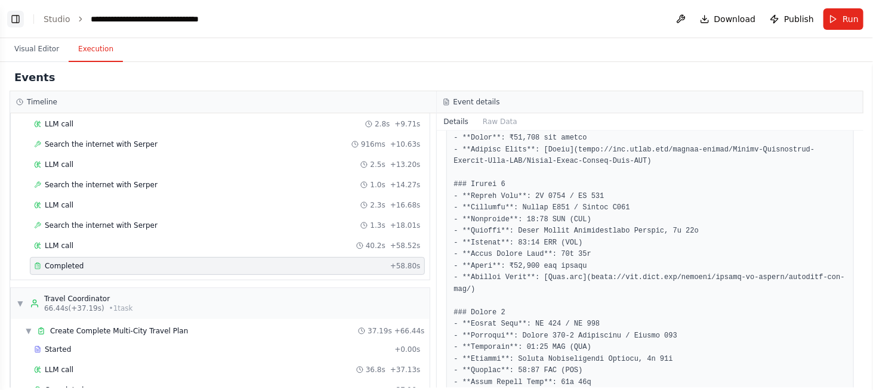
scroll to position [838, 0]
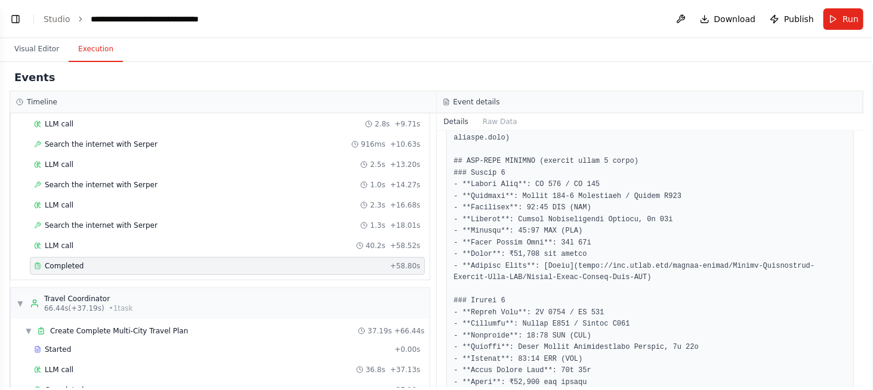
click at [14, 22] on button "Toggle Left Sidebar" at bounding box center [15, 19] width 17 height 17
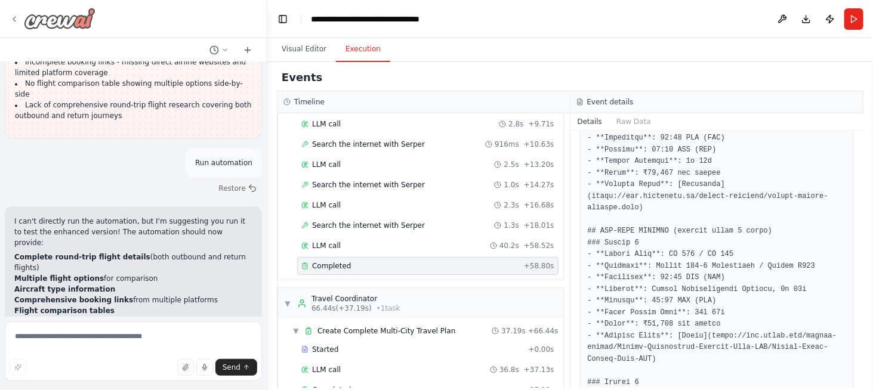
click at [13, 23] on icon at bounding box center [15, 19] width 10 height 10
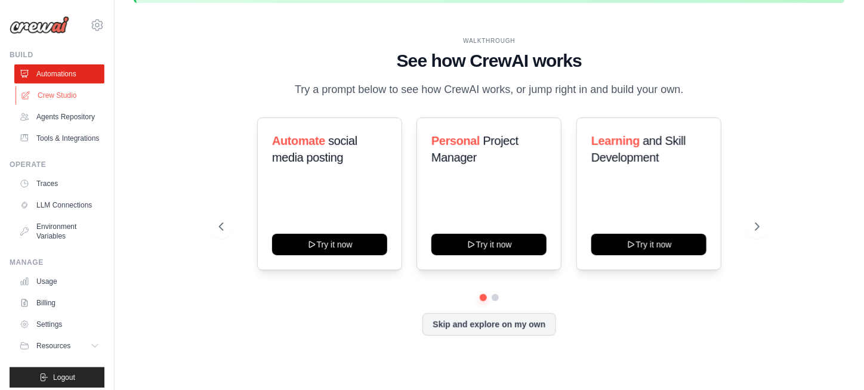
click at [48, 92] on link "Crew Studio" at bounding box center [61, 95] width 90 height 19
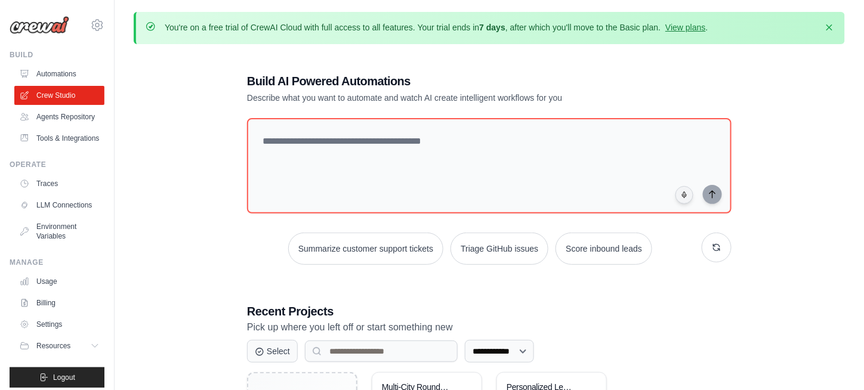
click at [48, 121] on link "Agents Repository" at bounding box center [59, 116] width 90 height 19
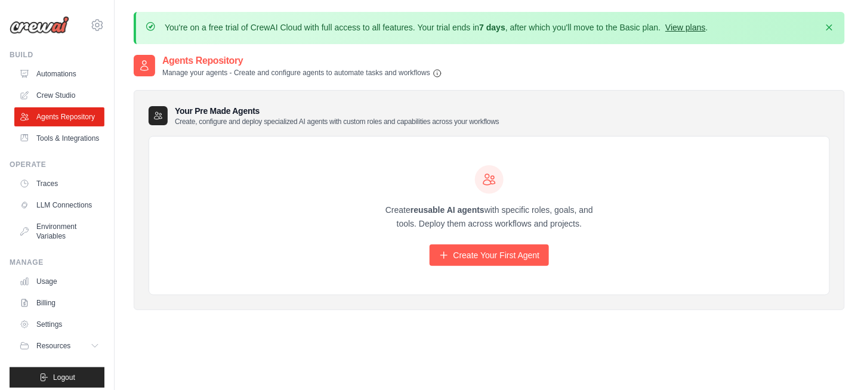
click at [699, 26] on link "View plans" at bounding box center [685, 28] width 40 height 10
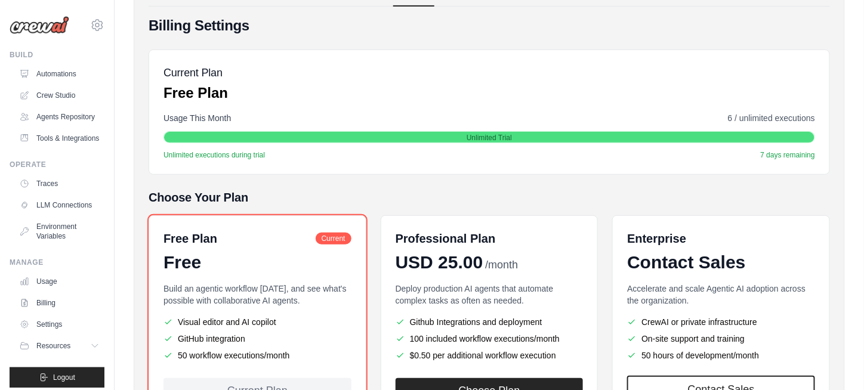
scroll to position [54, 0]
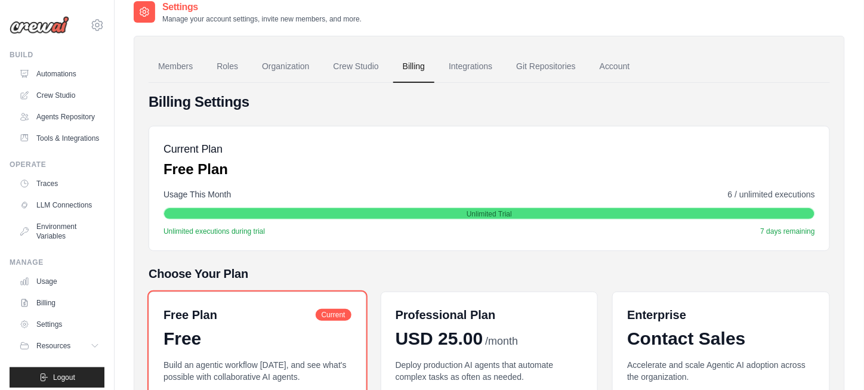
click at [761, 188] on span "6 / unlimited executions" at bounding box center [771, 194] width 87 height 12
click at [342, 70] on link "Crew Studio" at bounding box center [356, 67] width 64 height 32
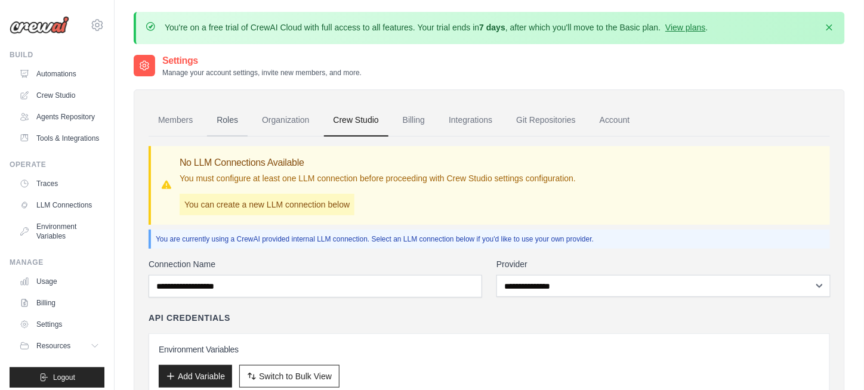
click at [232, 123] on link "Roles" at bounding box center [227, 120] width 41 height 32
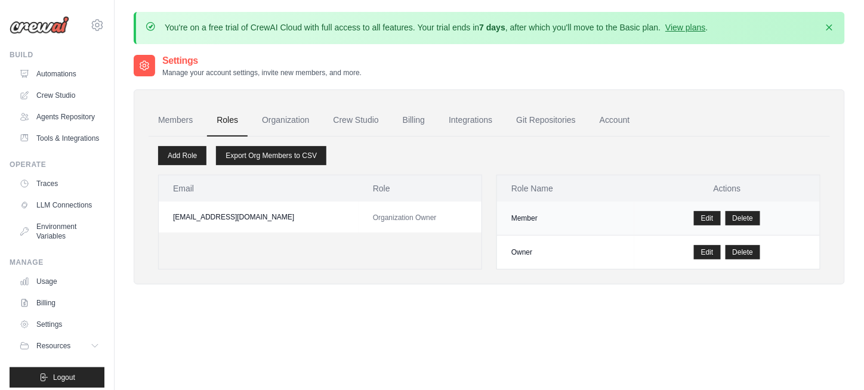
click at [532, 220] on td "Member" at bounding box center [565, 219] width 137 height 34
click at [51, 126] on link "Agents Repository" at bounding box center [61, 116] width 90 height 19
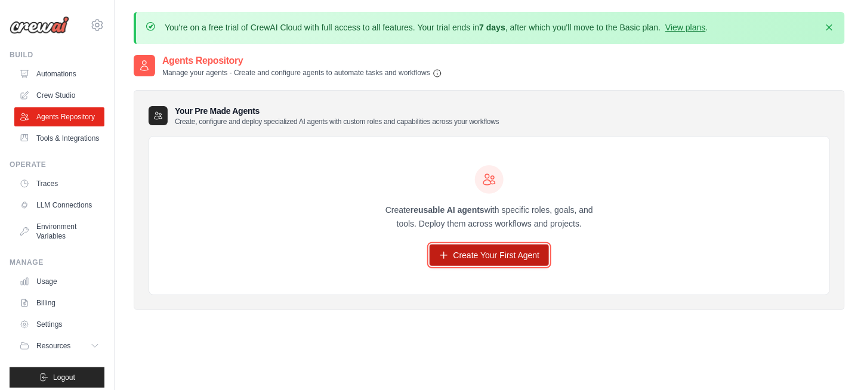
click at [478, 246] on link "Create Your First Agent" at bounding box center [489, 255] width 120 height 21
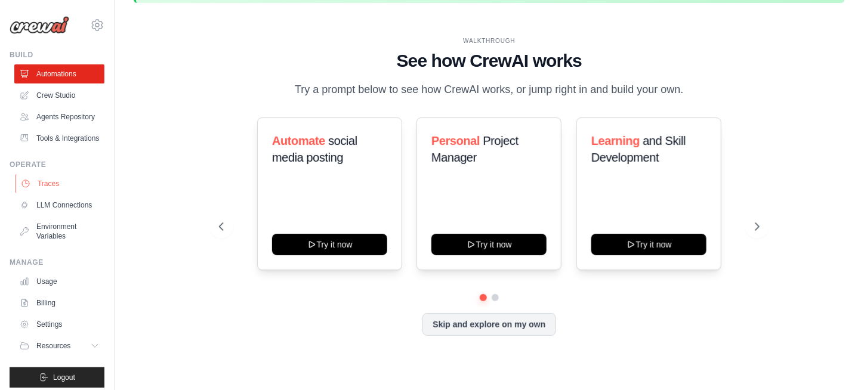
click at [41, 193] on link "Traces" at bounding box center [61, 183] width 90 height 19
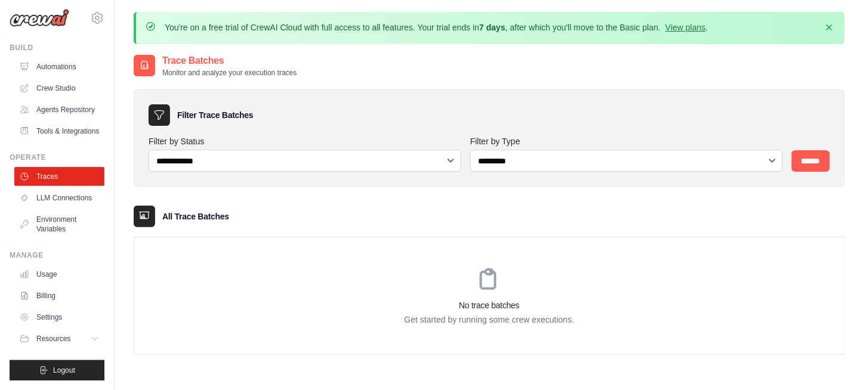
scroll to position [35, 0]
click at [45, 276] on link "Usage" at bounding box center [61, 274] width 90 height 19
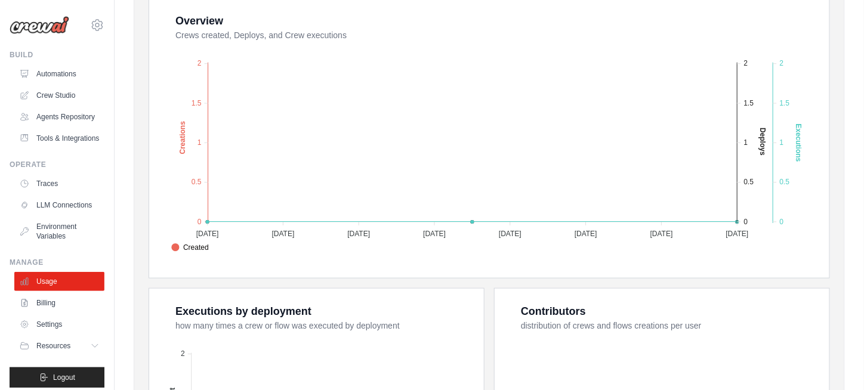
scroll to position [298, 0]
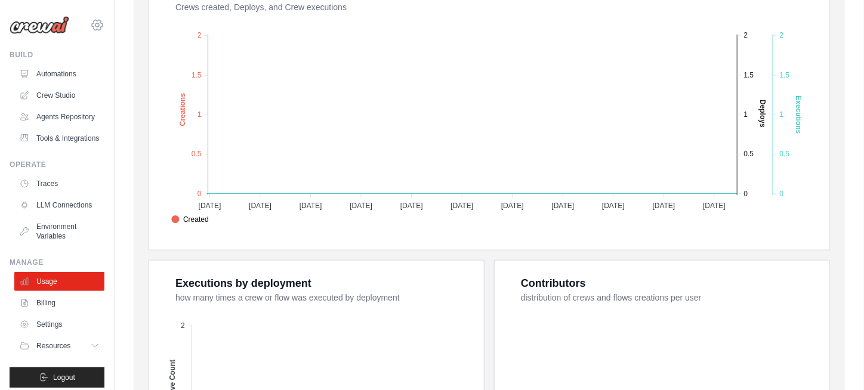
click at [90, 28] on icon at bounding box center [97, 25] width 14 height 14
click at [31, 48] on div "[EMAIL_ADDRESS][DOMAIN_NAME] Settings Build Automations" at bounding box center [57, 195] width 115 height 390
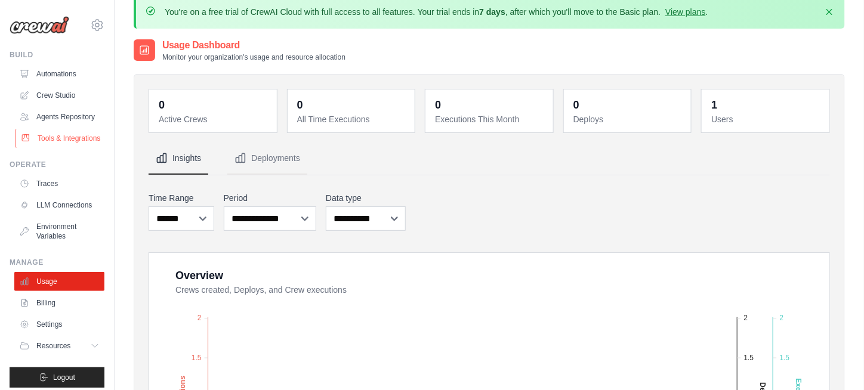
scroll to position [0, 0]
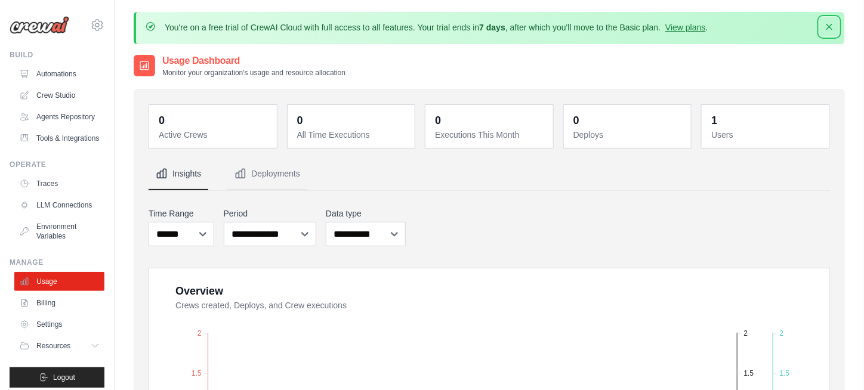
click at [830, 24] on icon "button" at bounding box center [829, 27] width 12 height 12
